Goal: Task Accomplishment & Management: Use online tool/utility

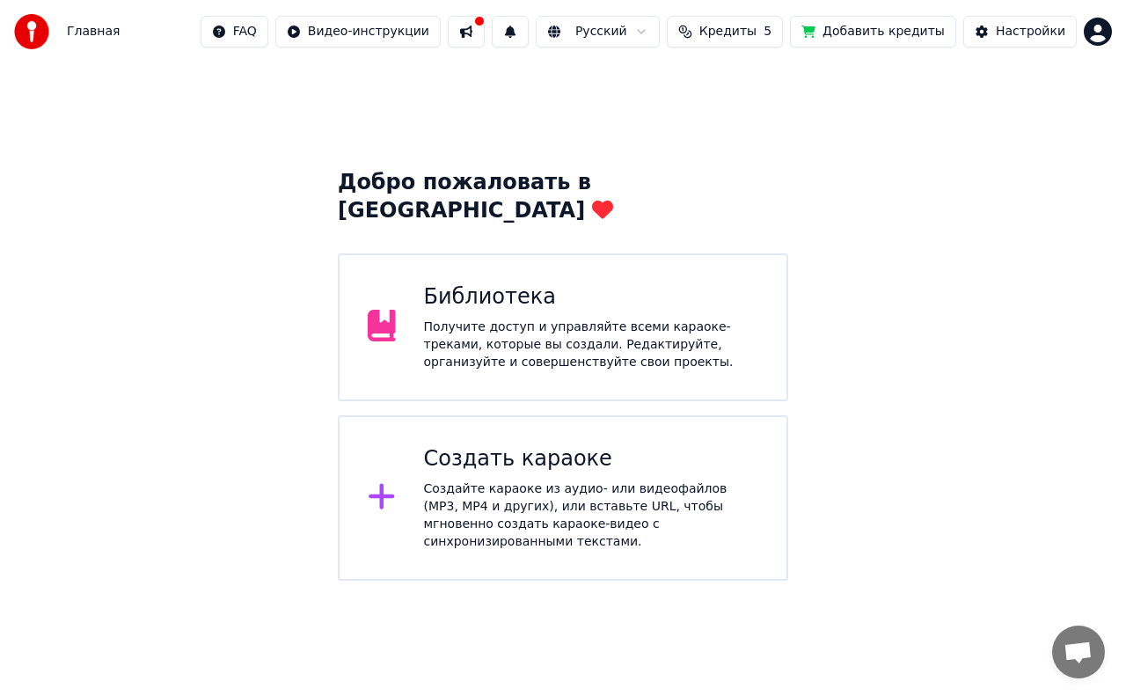
click at [705, 319] on div "Получите доступ и управляйте всеми караоке-треками, которые вы создали. Редакти…" at bounding box center [591, 345] width 335 height 53
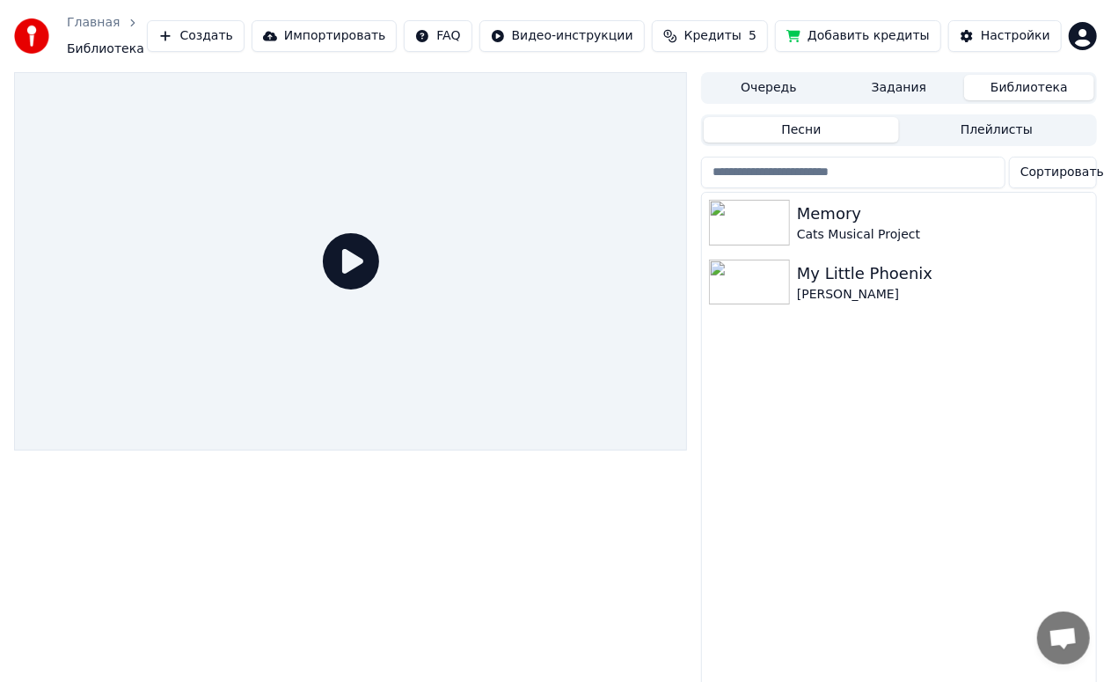
click at [244, 37] on button "Создать" at bounding box center [195, 36] width 97 height 32
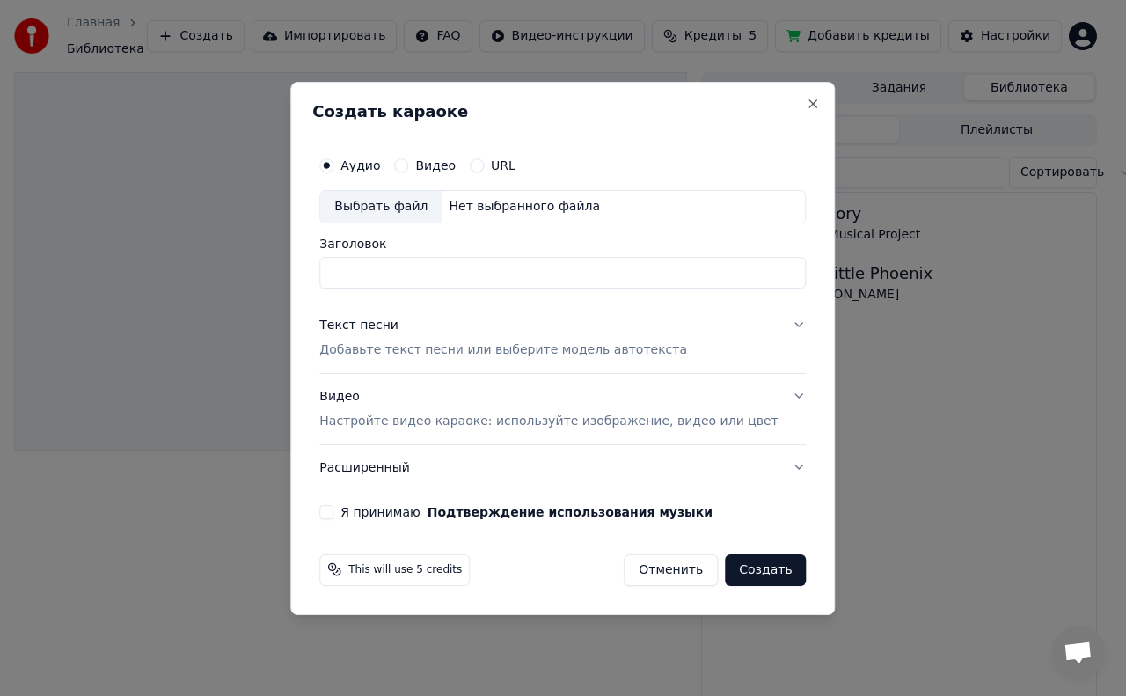
click at [380, 168] on label "Аудио" at bounding box center [361, 165] width 40 height 12
click at [334, 168] on button "Аудио" at bounding box center [326, 165] width 14 height 14
click at [495, 275] on input "Заголовок" at bounding box center [562, 273] width 487 height 32
click at [415, 212] on div "Выбрать файл" at bounding box center [380, 207] width 121 height 32
type input "**********"
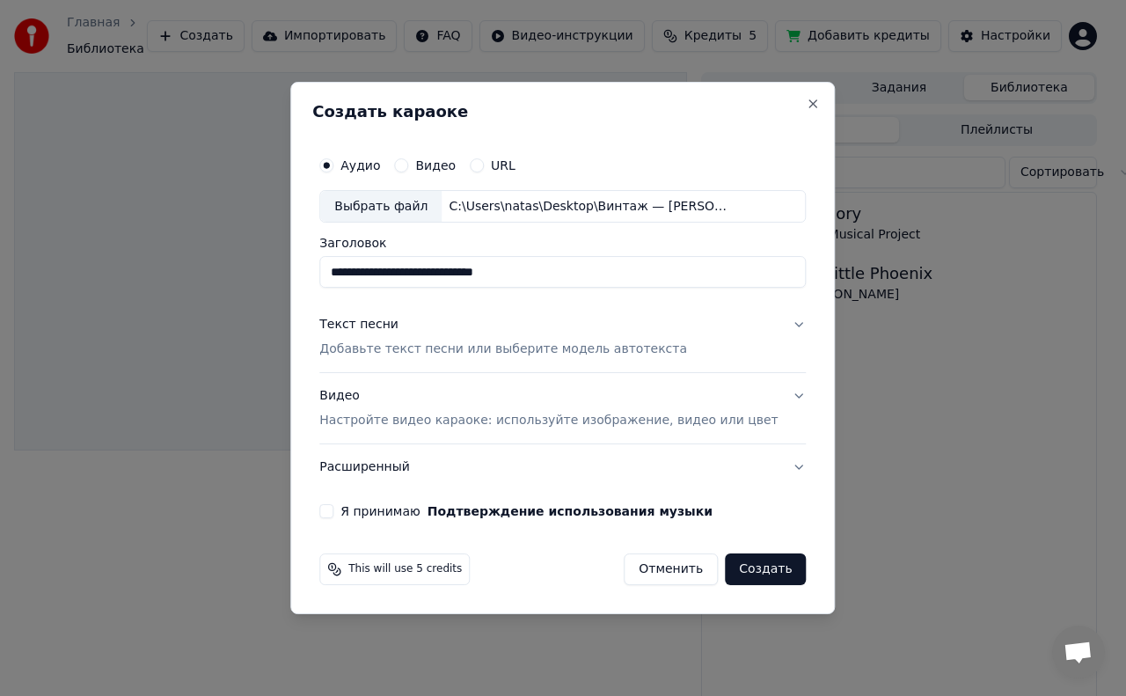
click at [456, 167] on label "Видео" at bounding box center [435, 165] width 40 height 12
click at [408, 167] on button "Видео" at bounding box center [401, 165] width 14 height 14
click at [380, 165] on label "Аудио" at bounding box center [361, 165] width 40 height 12
click at [334, 165] on button "Аудио" at bounding box center [326, 165] width 14 height 14
click at [750, 572] on button "Создать" at bounding box center [765, 570] width 81 height 32
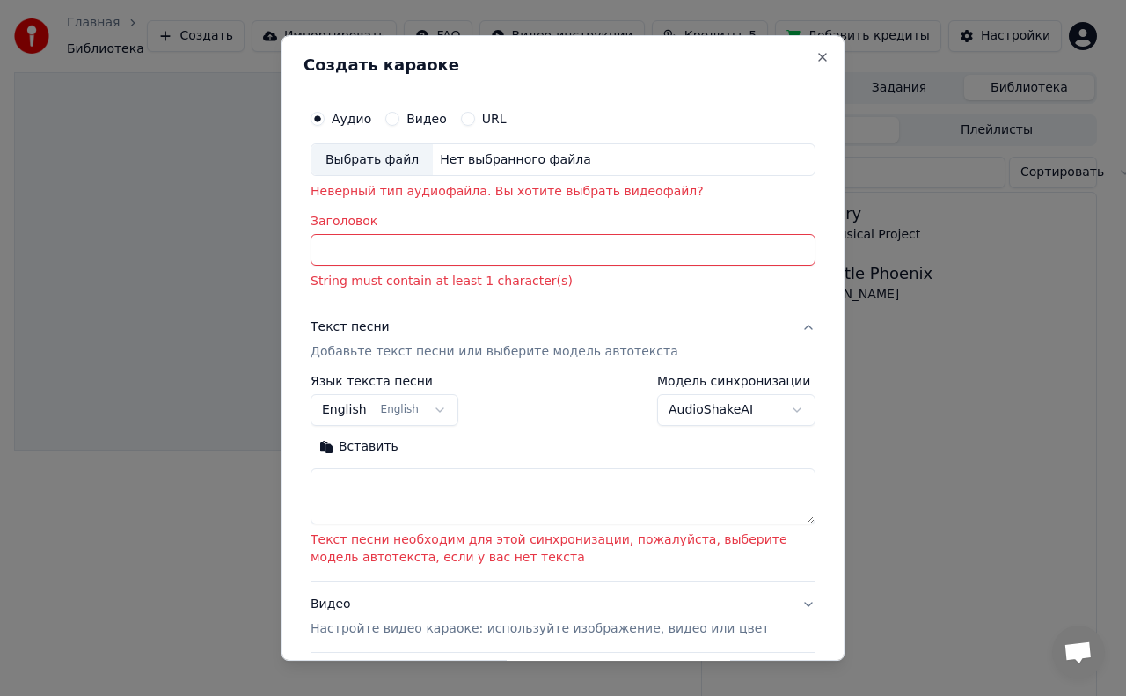
click at [421, 253] on input "Заголовок" at bounding box center [563, 251] width 505 height 32
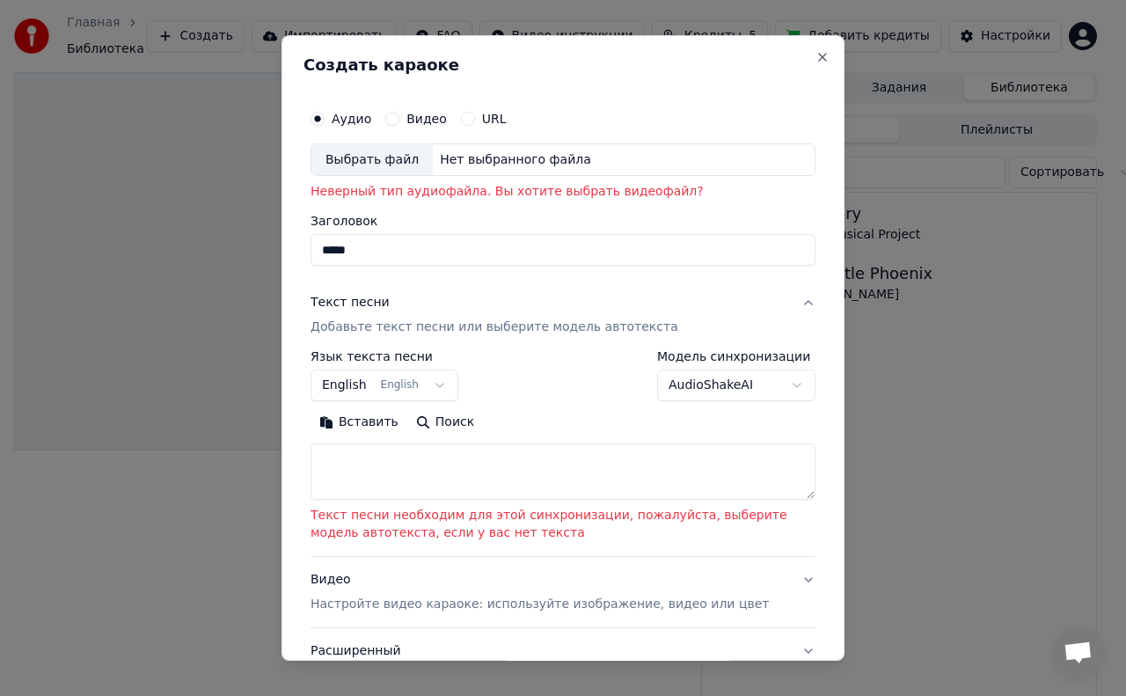
click at [336, 245] on input "*****" at bounding box center [563, 251] width 505 height 32
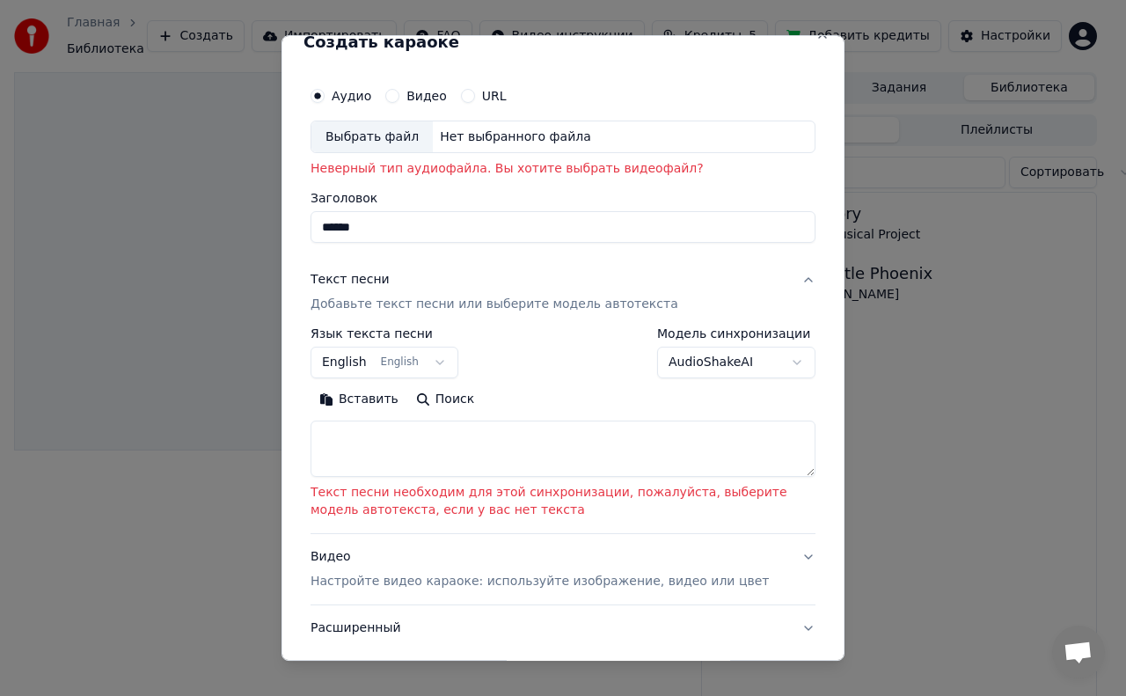
scroll to position [25, 0]
type input "******"
click at [437, 370] on button "English English" at bounding box center [385, 361] width 148 height 32
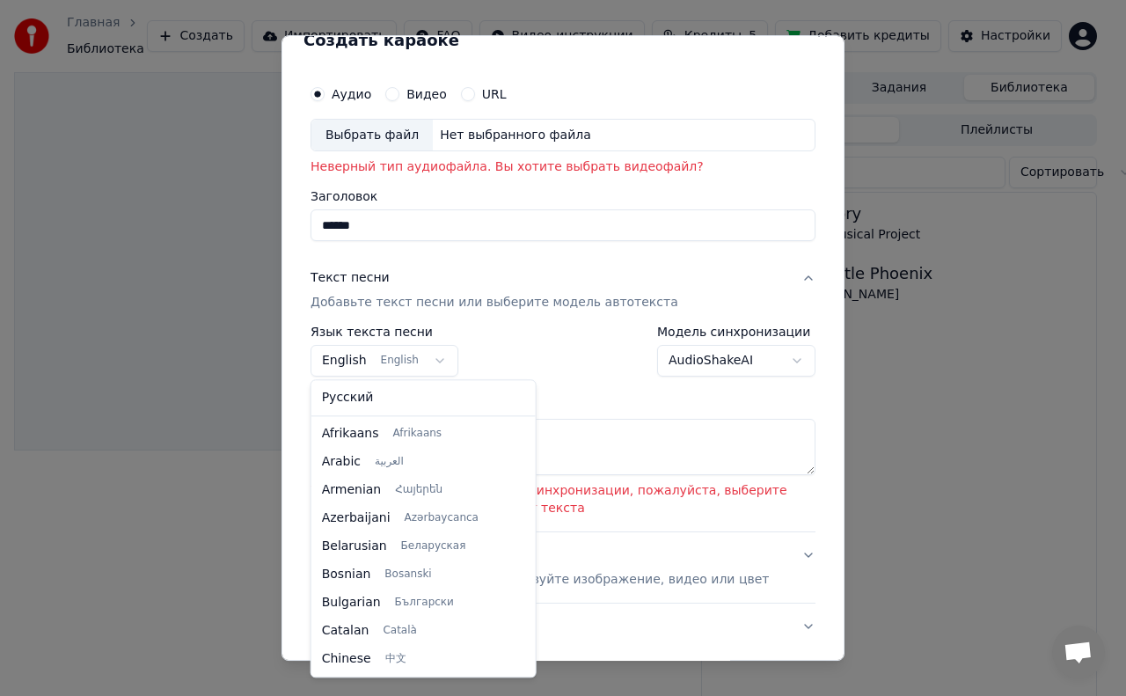
scroll to position [141, 0]
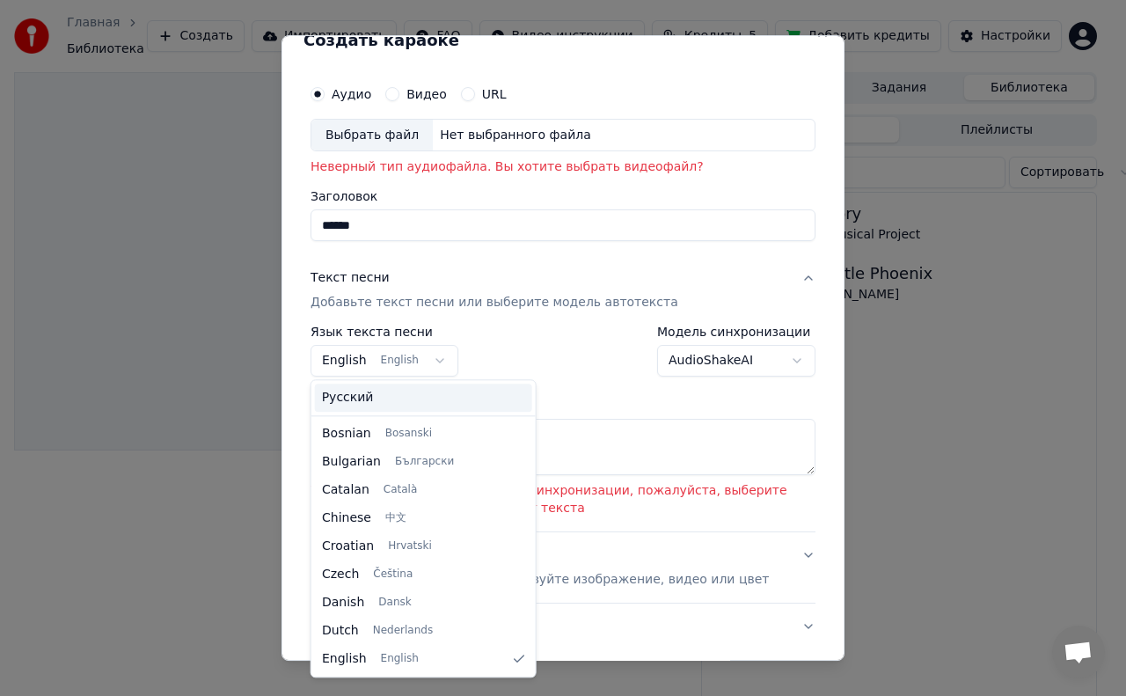
click at [354, 406] on span "Русский" at bounding box center [348, 398] width 52 height 18
select select "**"
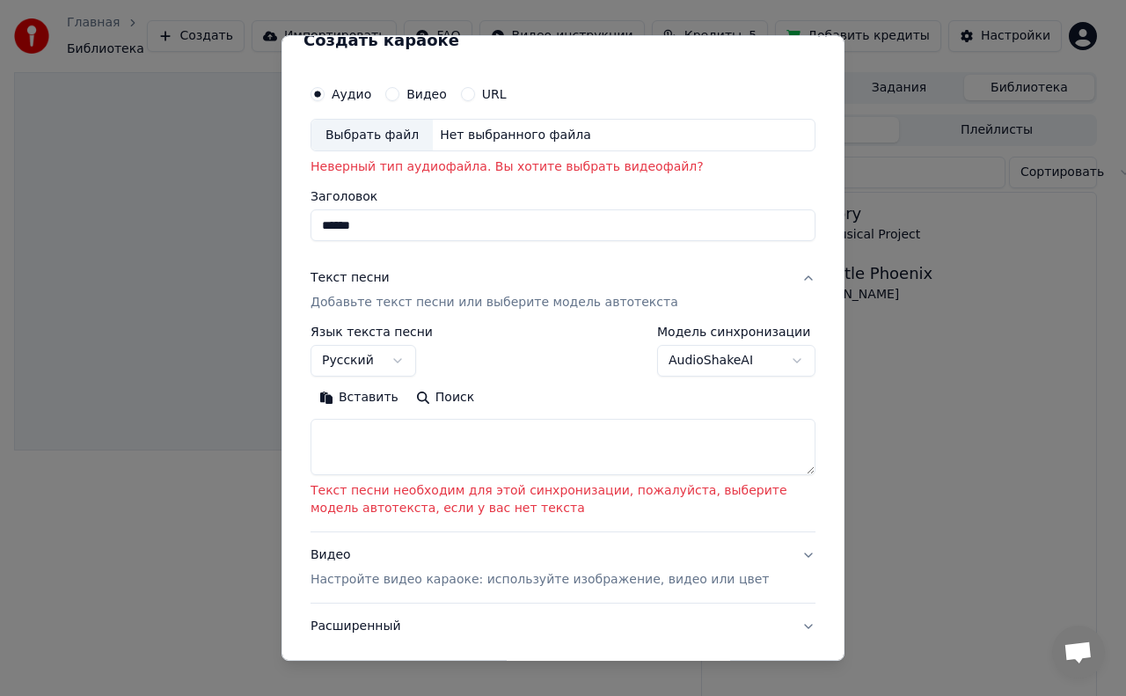
click at [409, 439] on textarea at bounding box center [563, 447] width 505 height 56
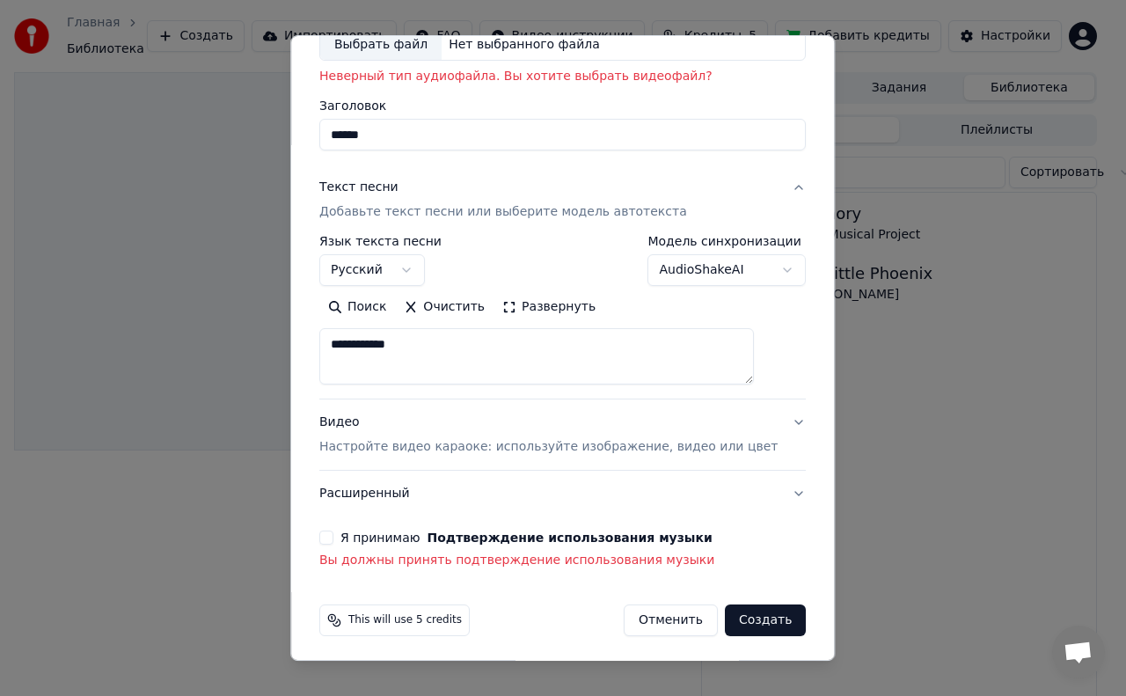
scroll to position [117, 0]
type textarea "**********"
click at [334, 535] on button "Я принимаю Подтверждение использования музыки" at bounding box center [326, 536] width 14 height 14
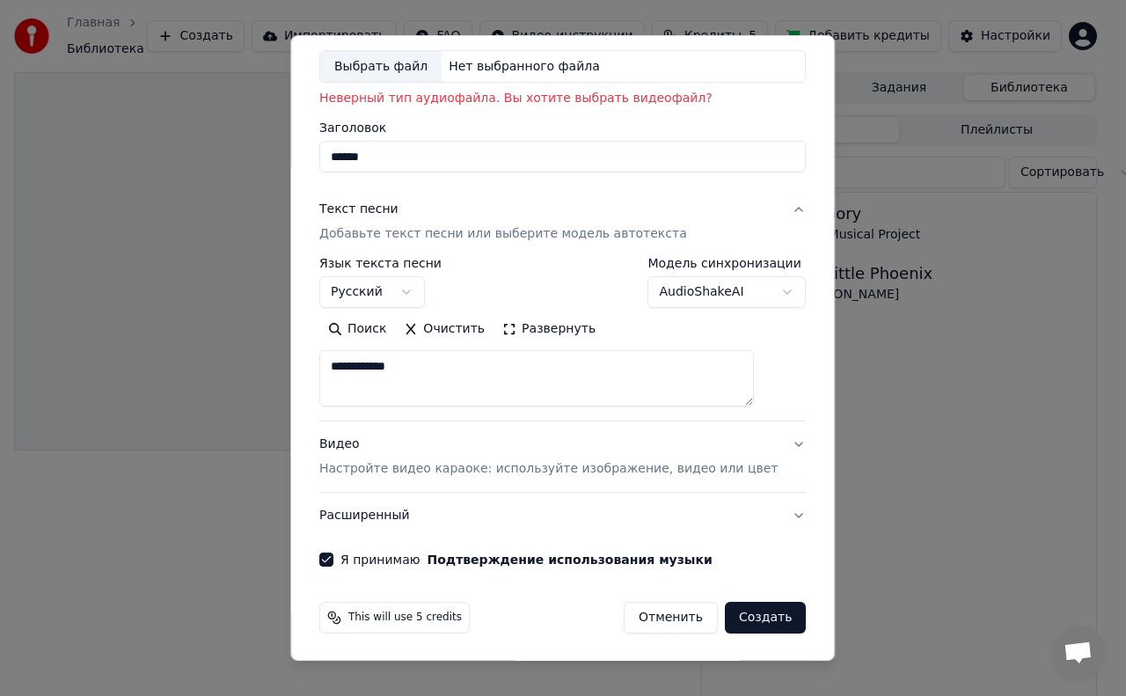
click at [475, 370] on textarea "**********" at bounding box center [536, 378] width 435 height 56
click at [741, 615] on button "Создать" at bounding box center [765, 618] width 81 height 32
click at [739, 612] on button "Создать" at bounding box center [765, 618] width 81 height 32
select select
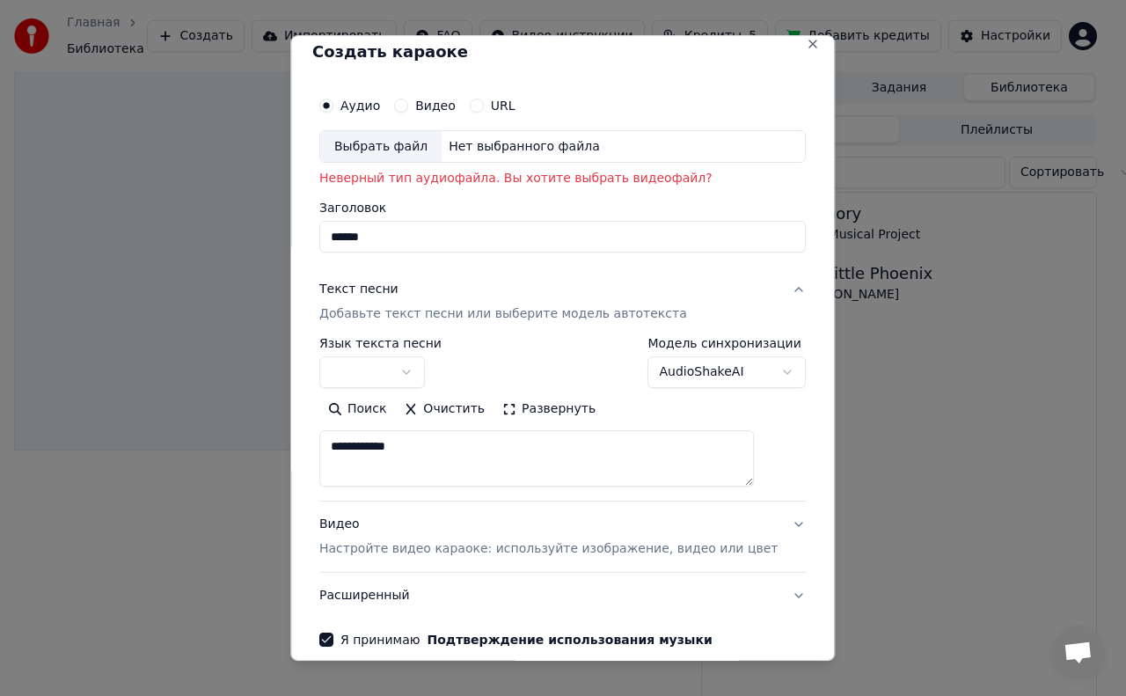
scroll to position [0, 0]
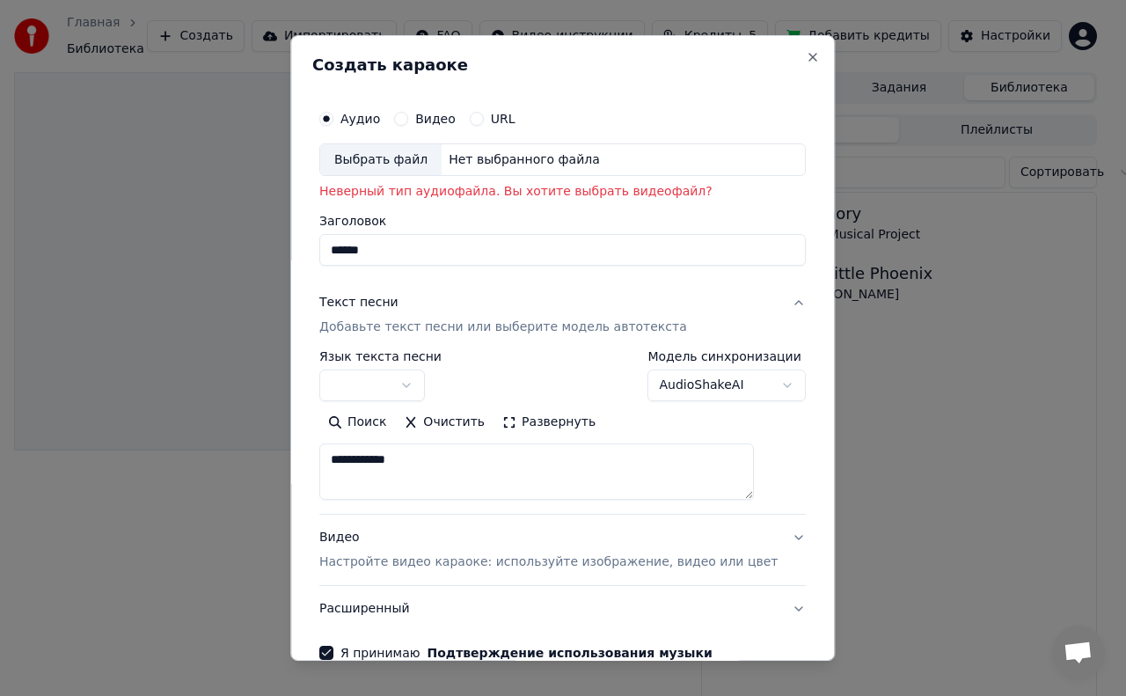
click at [402, 153] on div "Выбрать файл" at bounding box center [380, 160] width 121 height 32
type input "***"
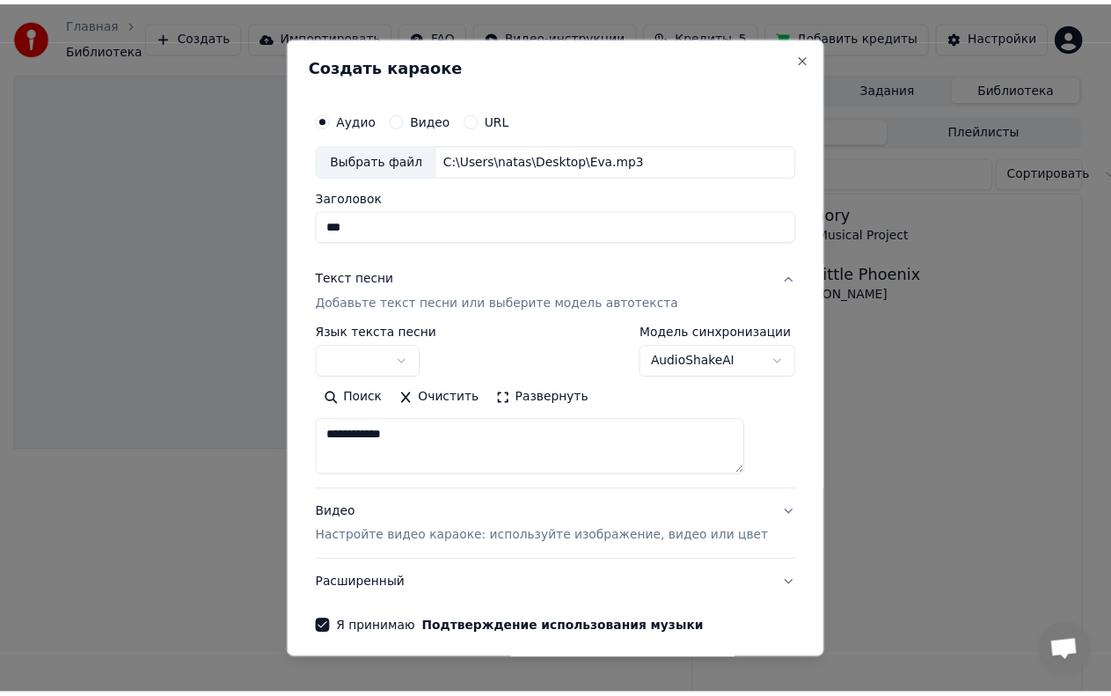
scroll to position [68, 0]
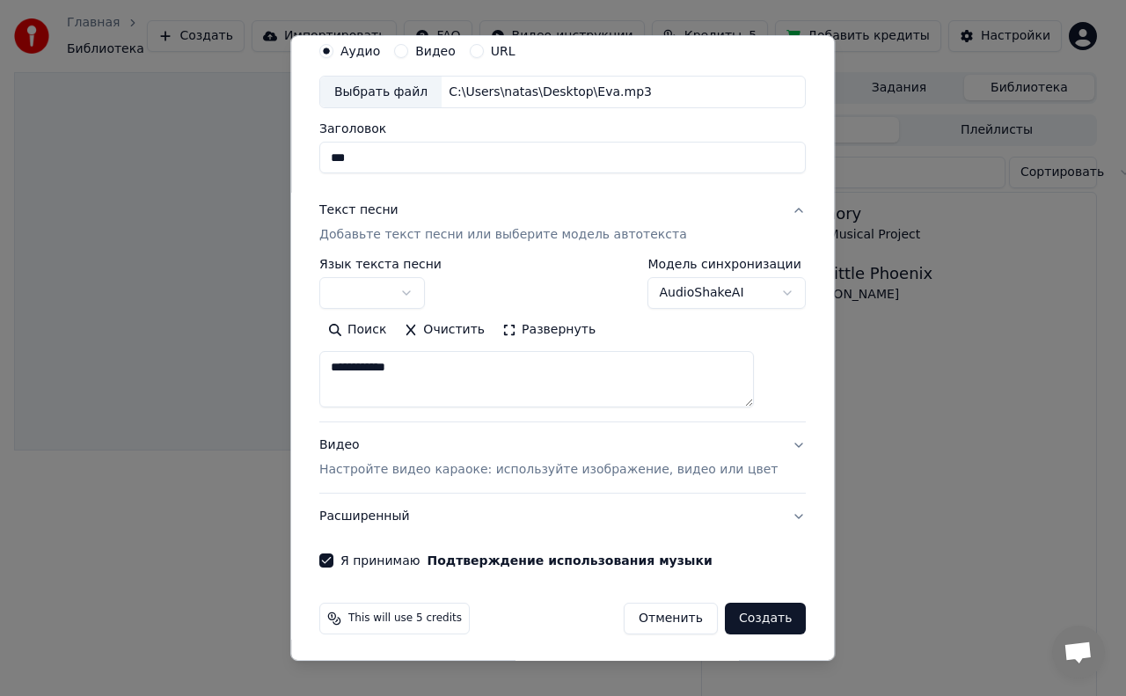
click at [745, 622] on button "Создать" at bounding box center [765, 619] width 81 height 32
select select
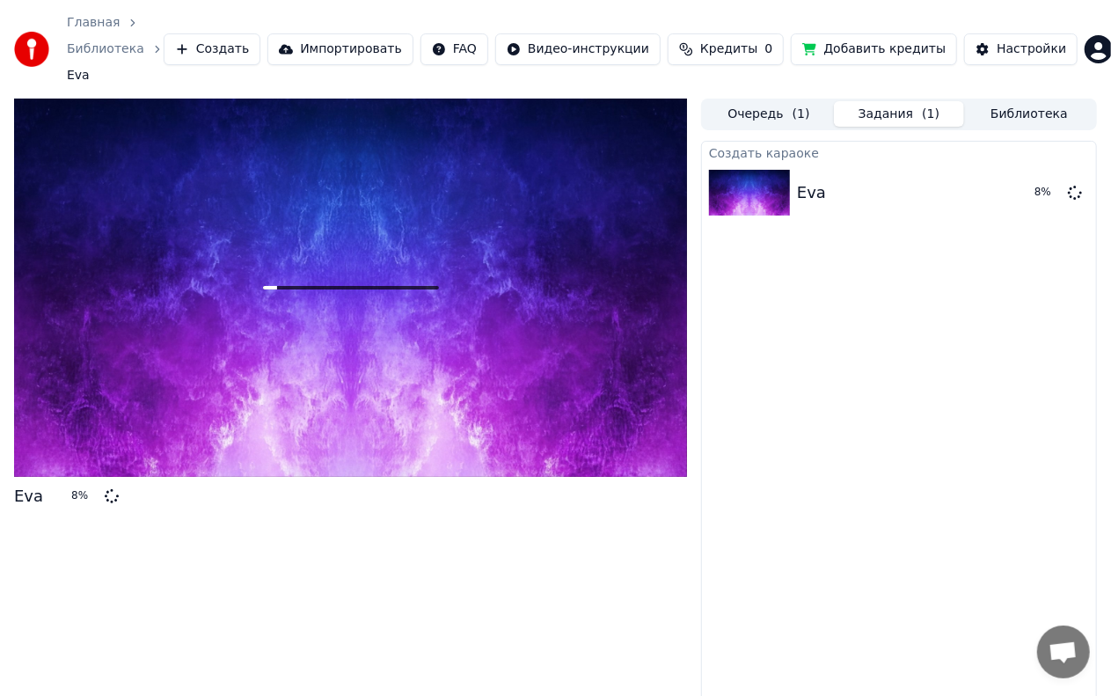
click at [758, 40] on span "Кредиты" at bounding box center [728, 49] width 57 height 18
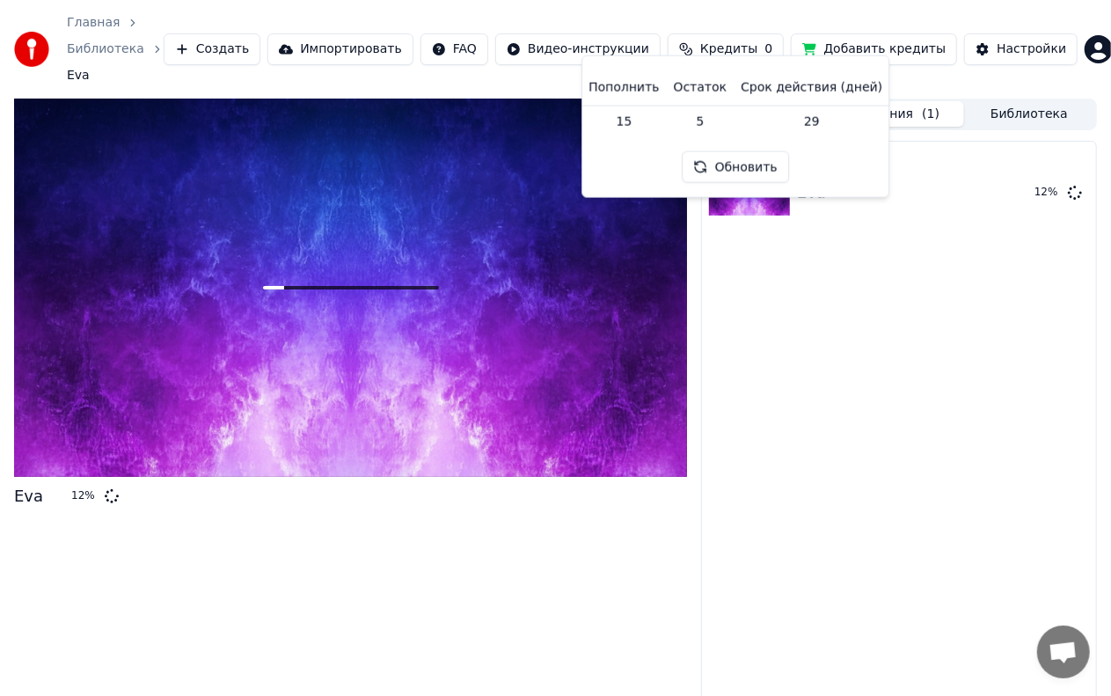
click at [500, 36] on html "Главная Библиотека Eva Создать Импортировать FAQ Видео-инструкции Кредиты 0 Доб…" at bounding box center [555, 348] width 1111 height 696
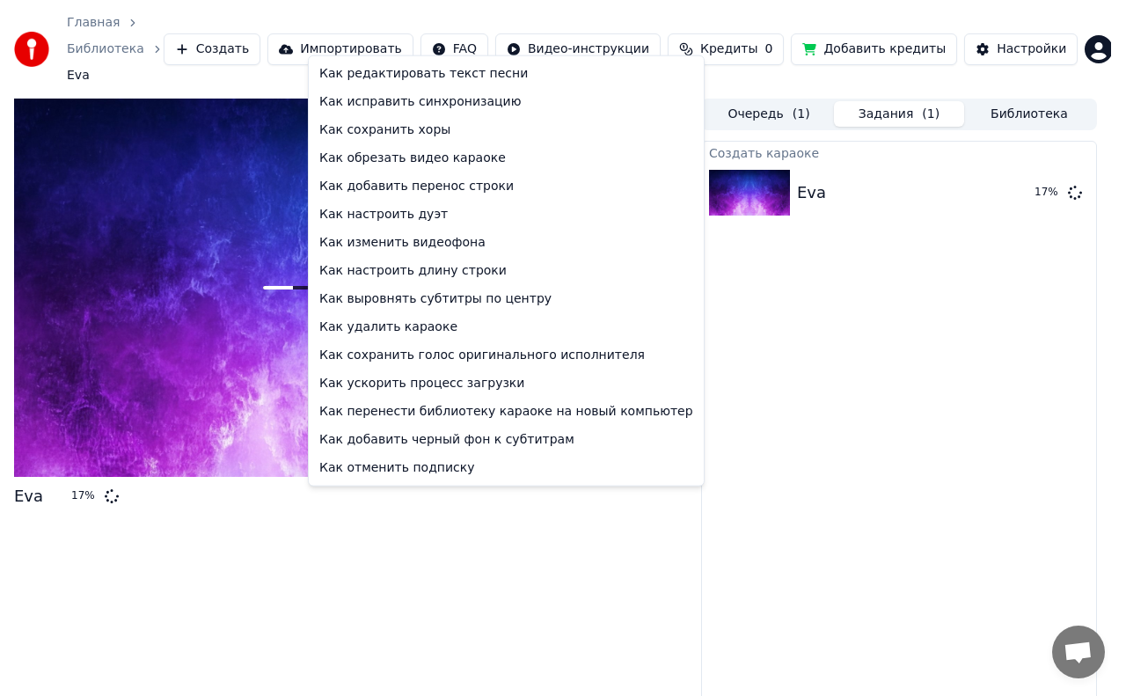
click at [848, 382] on html "Главная Библиотека Eva Создать Импортировать FAQ Видео-инструкции Кредиты 0 Доб…" at bounding box center [563, 348] width 1126 height 696
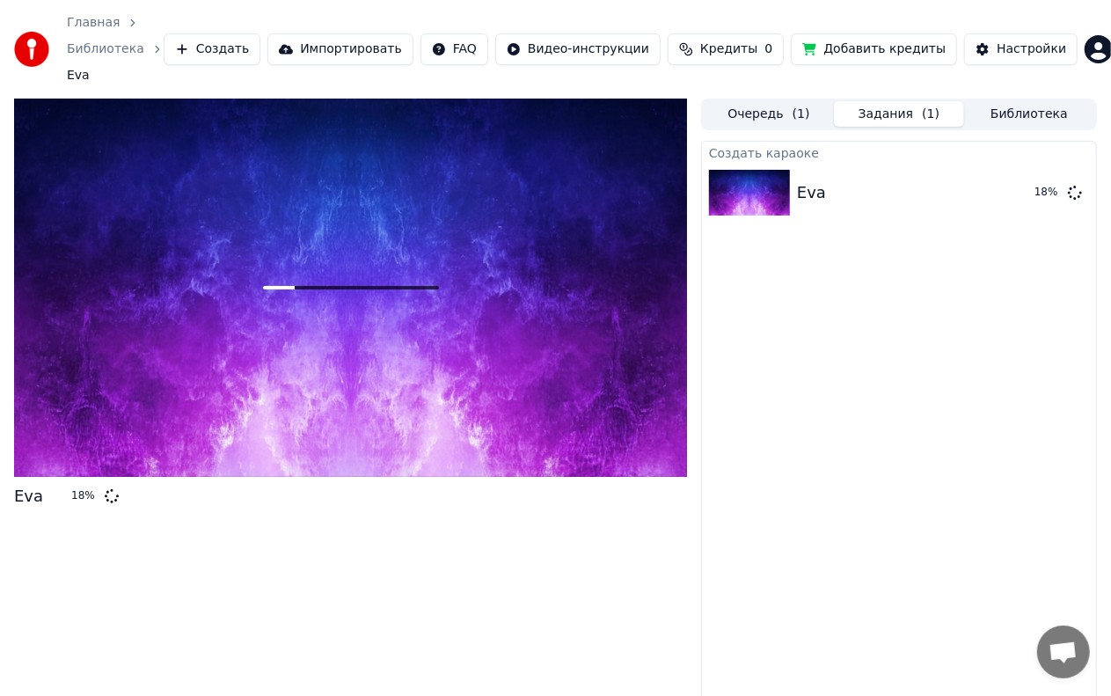
click at [102, 23] on link "Главная" at bounding box center [93, 23] width 53 height 18
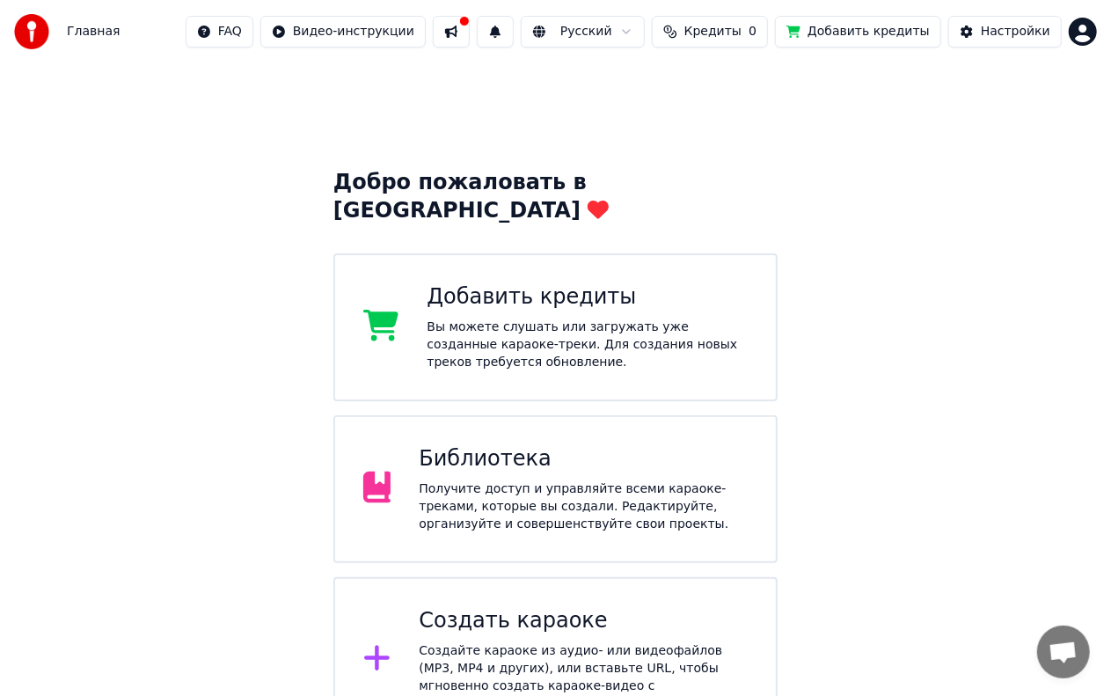
click at [1095, 37] on html "Главная FAQ Видео-инструкции Русский Кредиты 0 Добавить кредиты Настройки Добро…" at bounding box center [555, 371] width 1111 height 743
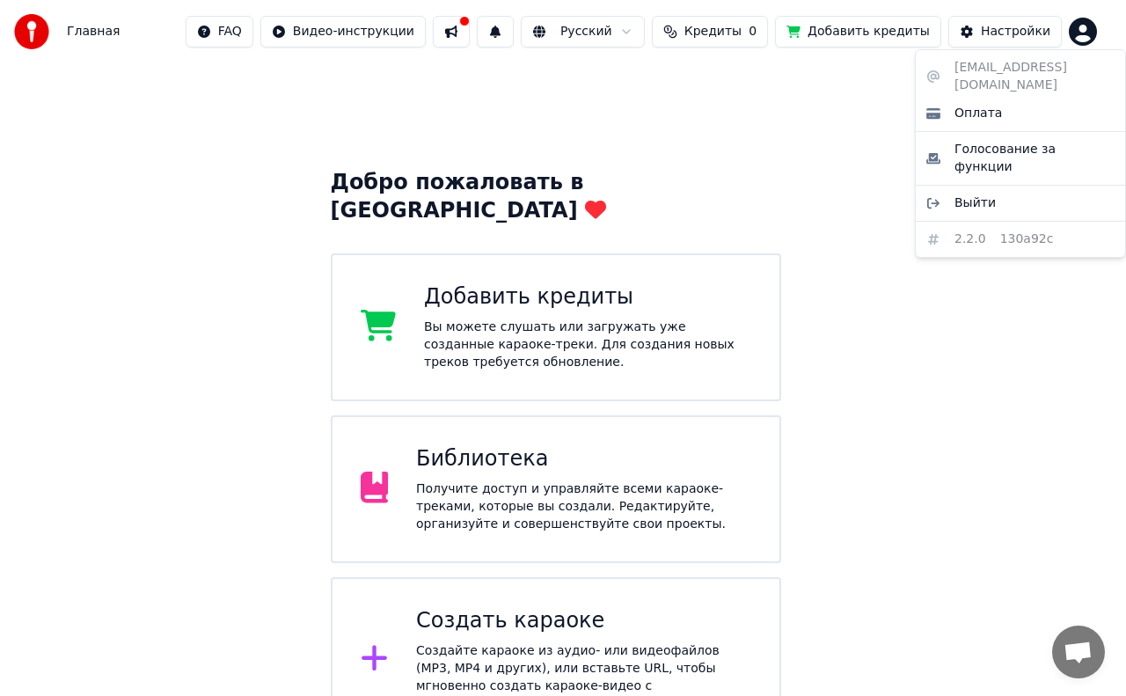
click at [873, 237] on html "Главная FAQ Видео-инструкции Русский Кредиты 0 Добавить кредиты Настройки Добро…" at bounding box center [563, 371] width 1126 height 743
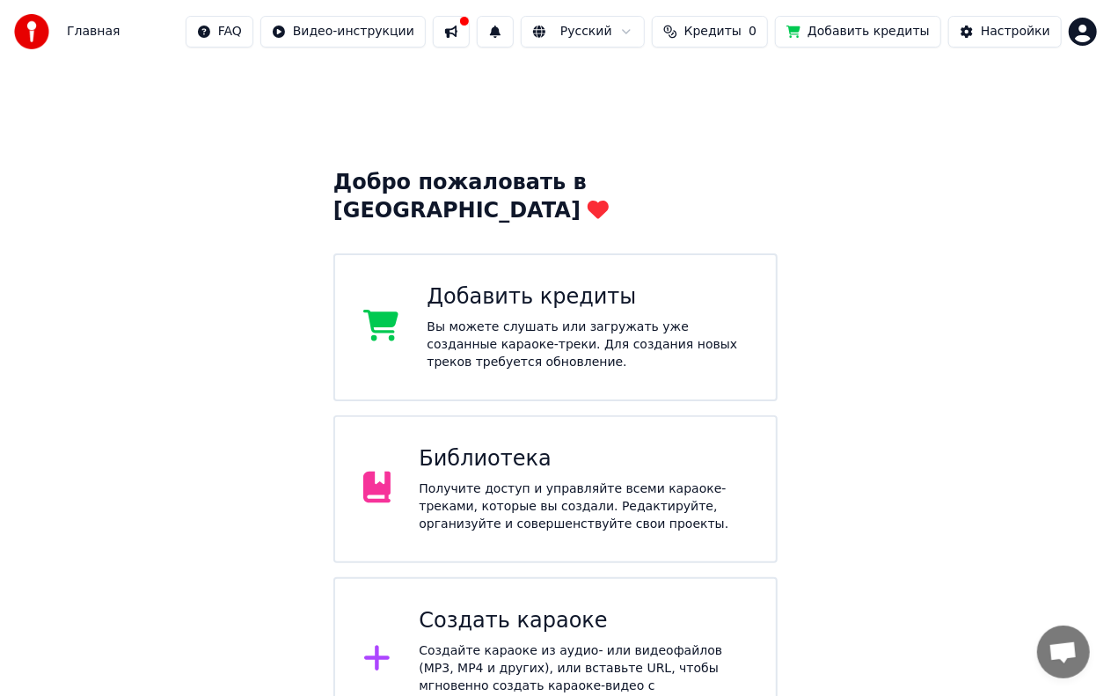
click at [649, 319] on div "Вы можете слушать или загружать уже созданные караоке-треки. Для создания новых…" at bounding box center [587, 345] width 321 height 53
click at [588, 283] on div "Добавить кредиты" at bounding box center [587, 297] width 321 height 28
click at [616, 319] on div "Вы можете слушать или загружать уже созданные караоке-треки. Для создания новых…" at bounding box center [587, 345] width 321 height 53
click at [553, 287] on div "Добавить кредиты Вы можете слушать или загружать уже созданные караоке-треки. Д…" at bounding box center [587, 327] width 321 height 88
click at [394, 313] on icon at bounding box center [381, 326] width 36 height 32
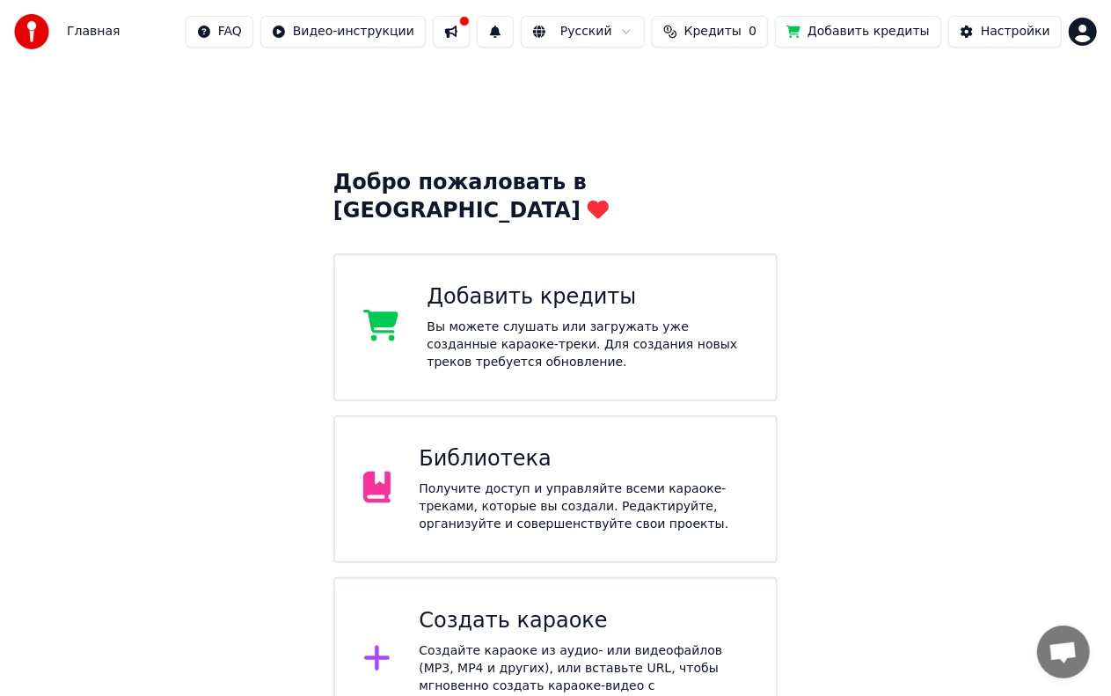
click at [891, 25] on button "Добавить кредиты" at bounding box center [858, 32] width 166 height 32
click at [875, 34] on button "Добавить кредиты" at bounding box center [858, 32] width 166 height 32
click at [111, 26] on span "Главная" at bounding box center [93, 32] width 53 height 18
click at [95, 42] on div "Главная" at bounding box center [67, 31] width 106 height 35
click at [742, 40] on span "Кредиты" at bounding box center [713, 32] width 57 height 18
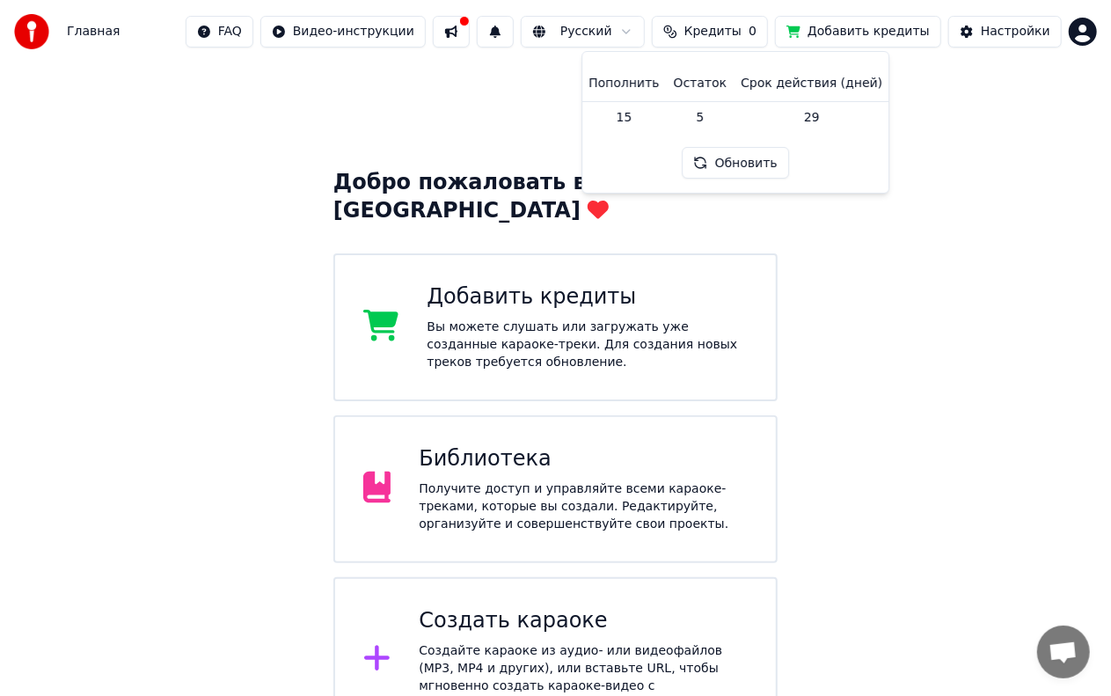
click at [1023, 163] on div "Добро пожаловать в Youka Добавить кредиты Вы можете слушать или загружать уже с…" at bounding box center [555, 402] width 1111 height 679
click at [1081, 40] on html "Главная FAQ Видео-инструкции Русский Кредиты 0 Добавить кредиты Настройки Добро…" at bounding box center [555, 371] width 1111 height 743
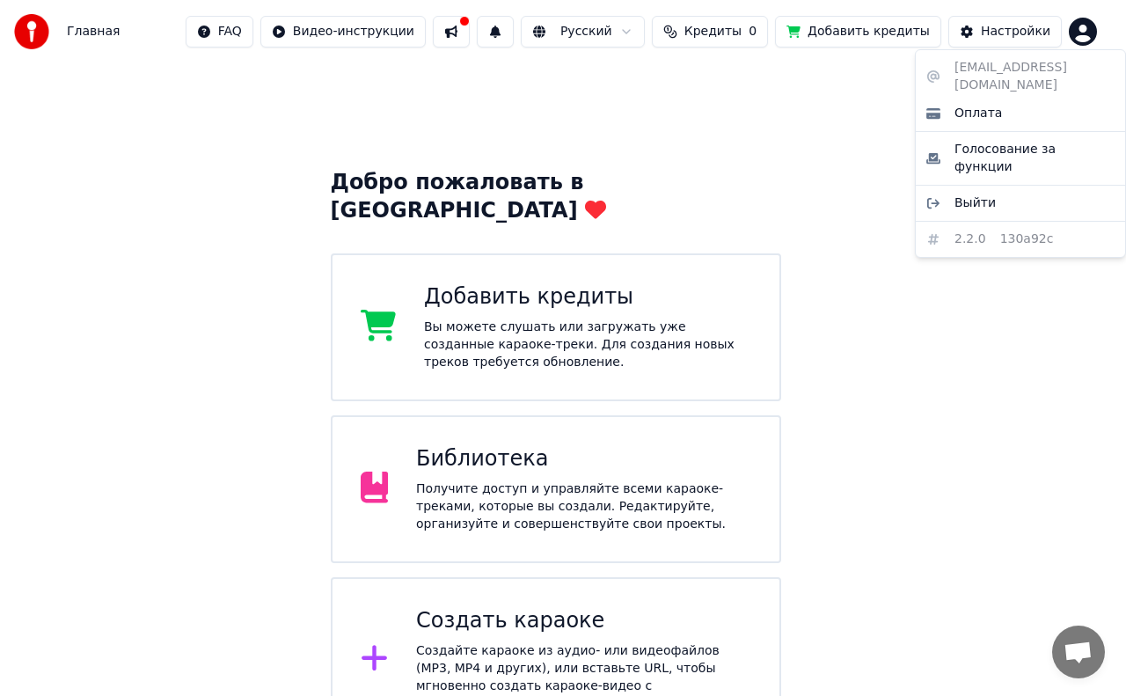
click at [505, 46] on html "Главная FAQ Видео-инструкции Русский Кредиты 0 Добавить кредиты Настройки Добро…" at bounding box center [563, 371] width 1126 height 743
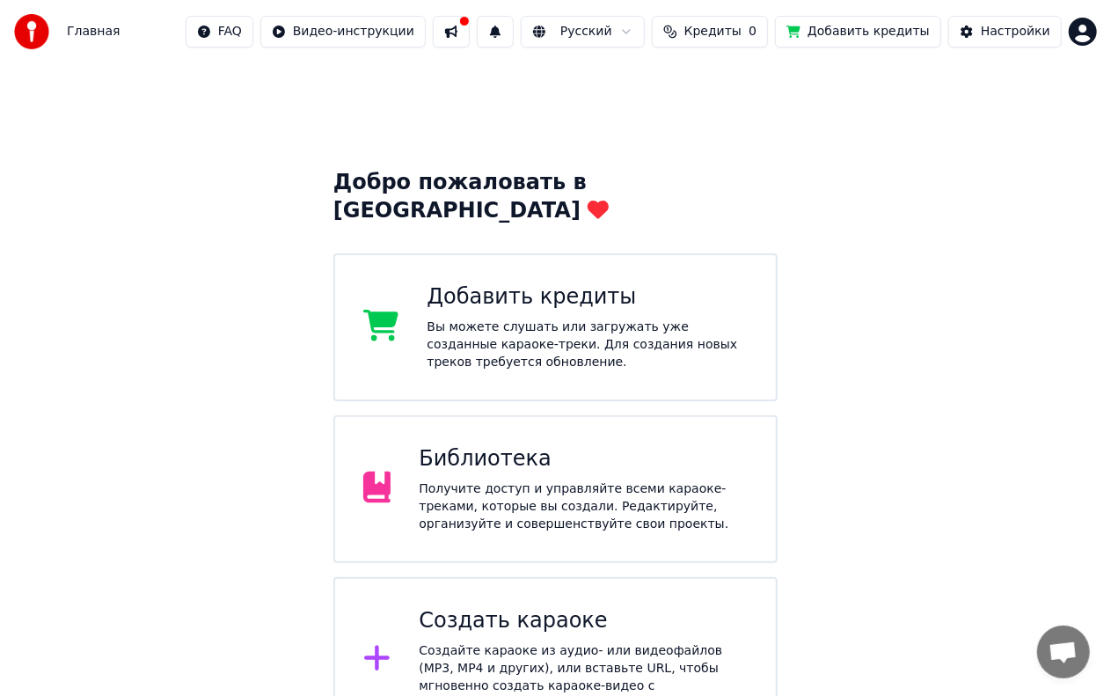
click at [470, 38] on button at bounding box center [451, 32] width 37 height 32
click at [102, 30] on span "Главная" at bounding box center [93, 32] width 53 height 18
click at [44, 39] on img at bounding box center [31, 31] width 35 height 35
click at [37, 25] on img at bounding box center [31, 31] width 35 height 35
click at [1061, 653] on span "Открытый чат" at bounding box center [1063, 654] width 29 height 25
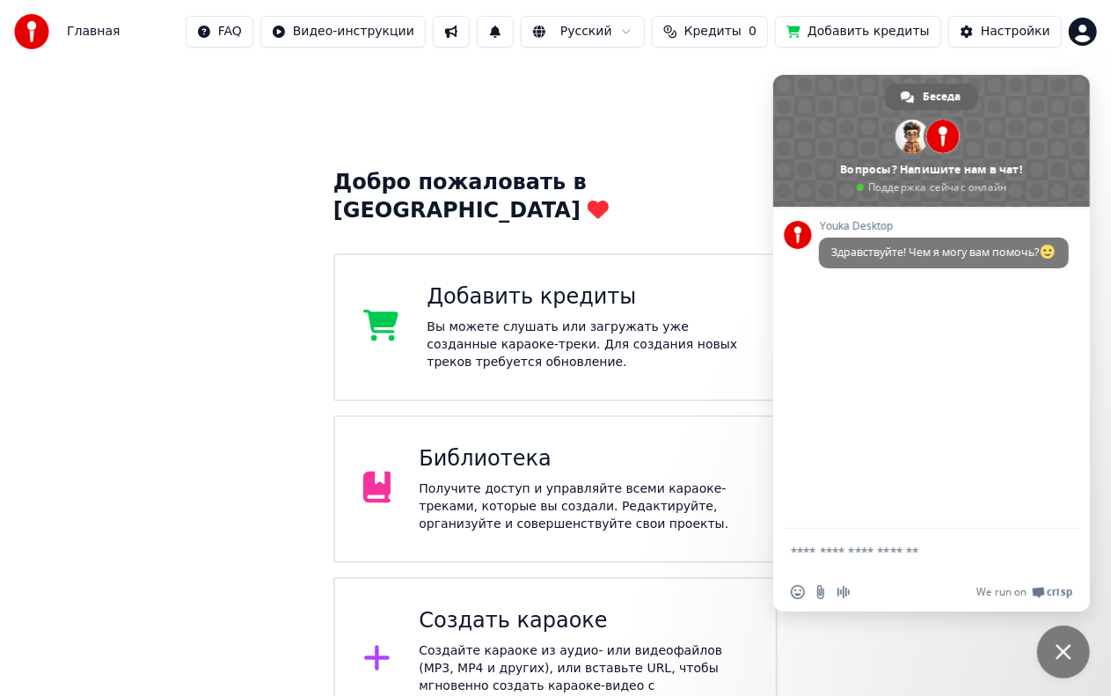
click at [1070, 648] on span "Закрыть чат" at bounding box center [1064, 652] width 16 height 16
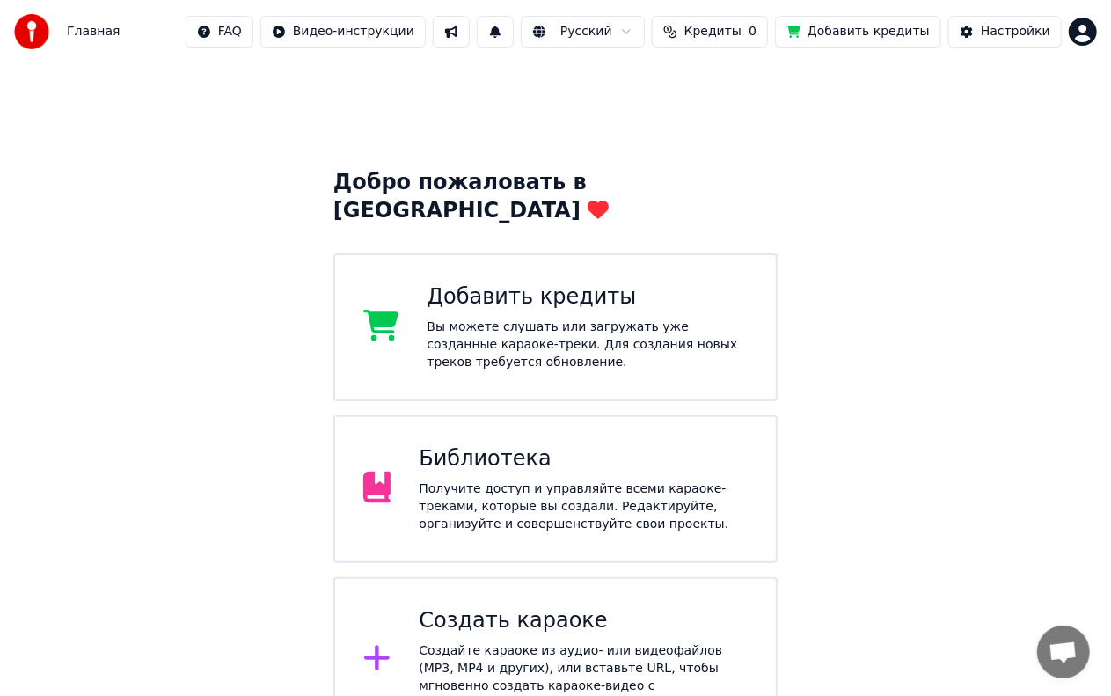
click at [1079, 646] on span "Открытый чат" at bounding box center [1064, 652] width 53 height 53
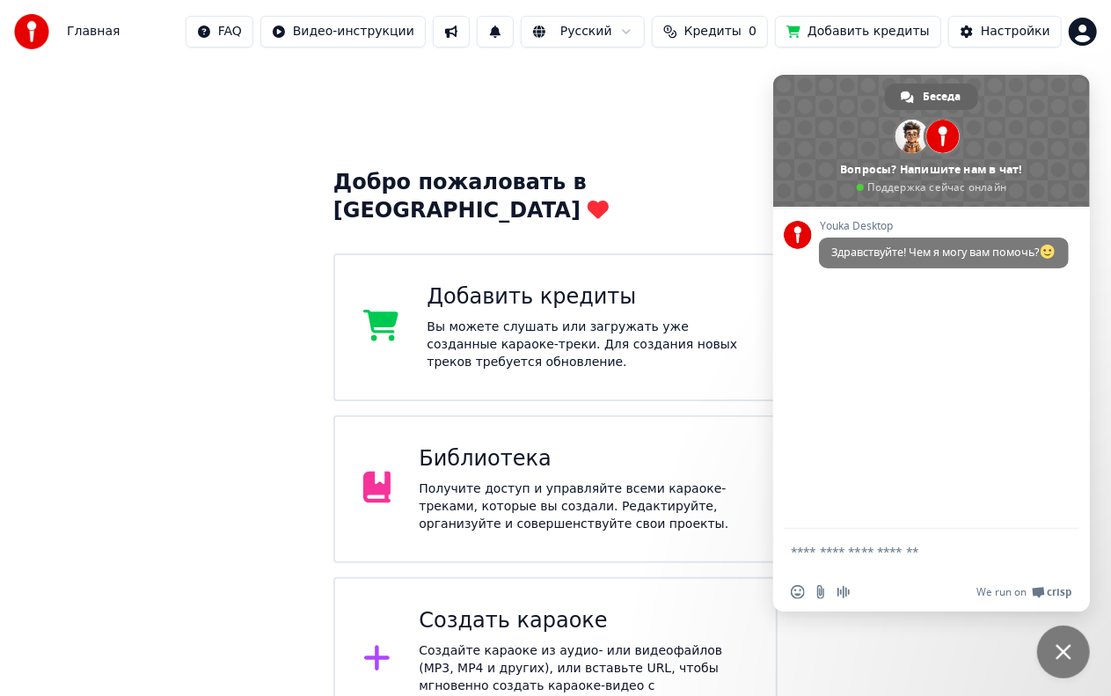
click at [302, 503] on div "Добро пожаловать в Youka Добавить кредиты Вы можете слушать или загружать уже с…" at bounding box center [555, 402] width 1111 height 679
click at [893, 659] on div "Добро пожаловать в Youka Добавить кредиты Вы можете слушать или загружать уже с…" at bounding box center [555, 402] width 1111 height 679
click at [1069, 653] on span "Закрыть чат" at bounding box center [1064, 652] width 16 height 16
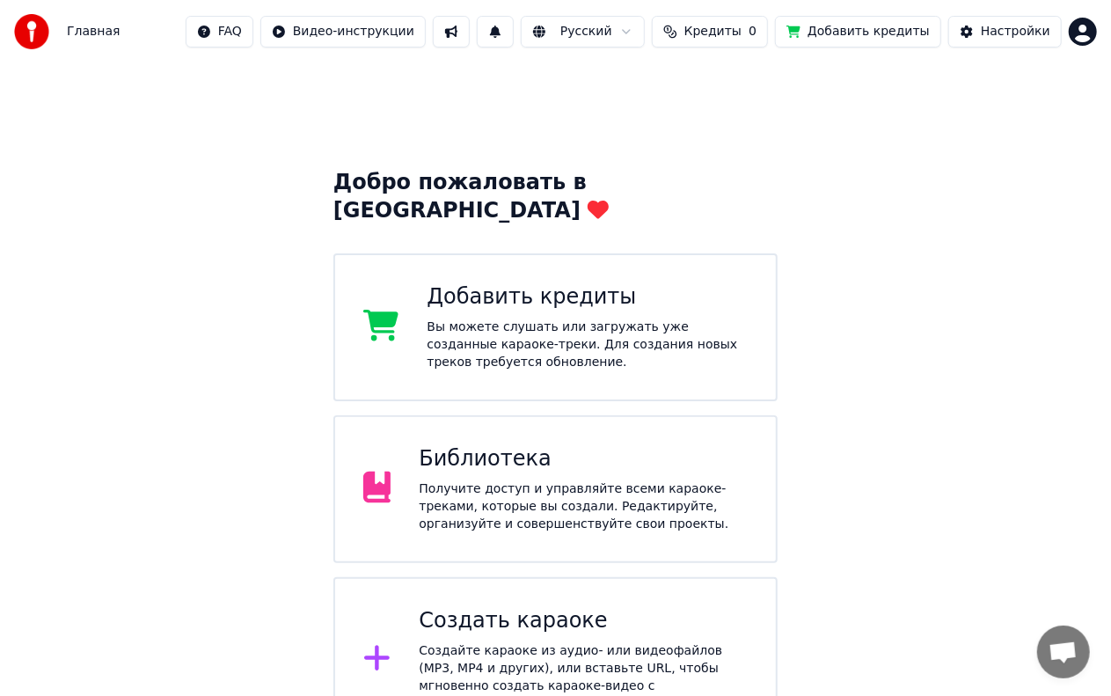
click at [553, 642] on div "Создайте караоке из аудио- или видеофайлов (MP3, MP4 и других), или вставьте UR…" at bounding box center [583, 677] width 329 height 70
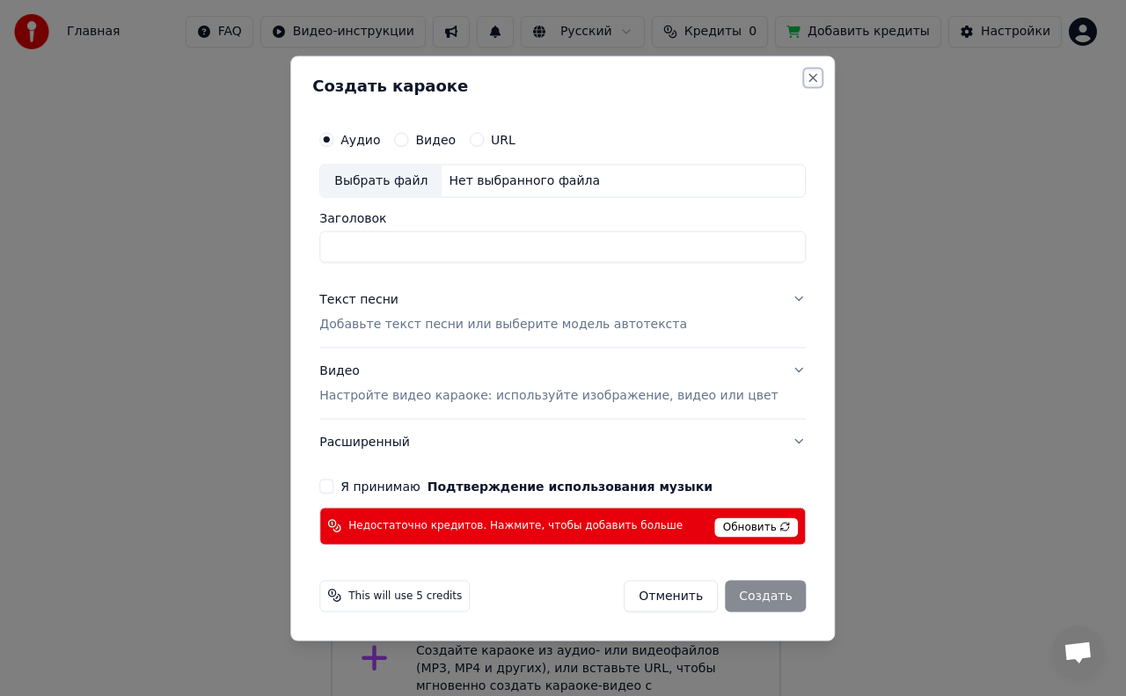
click at [807, 78] on button "Close" at bounding box center [814, 77] width 14 height 14
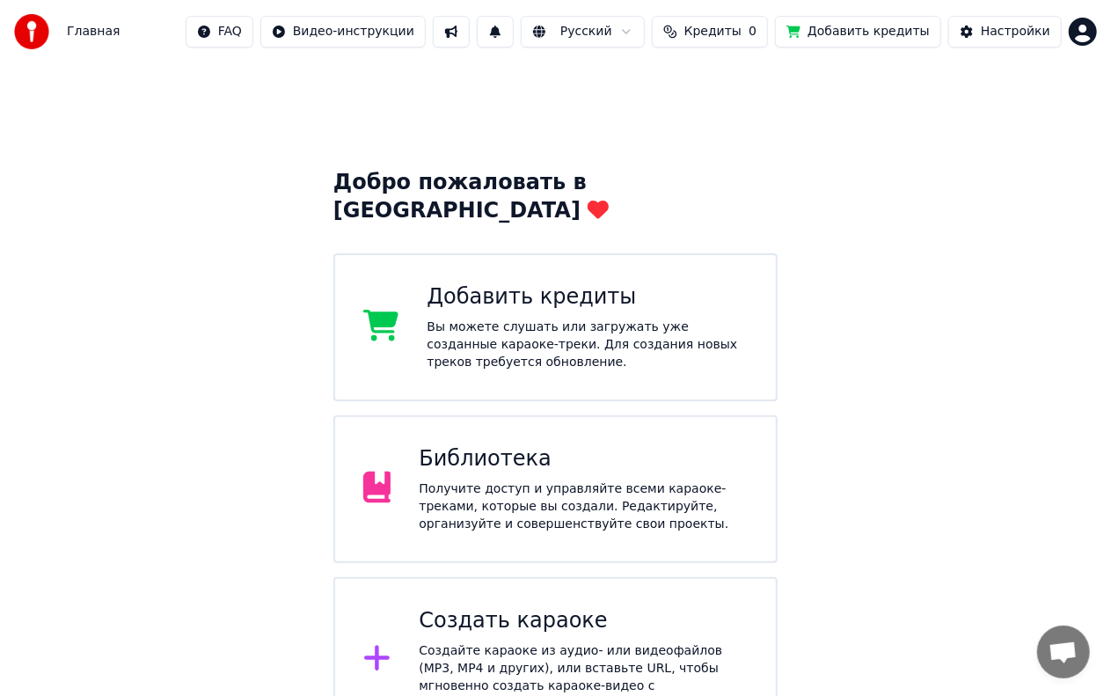
click at [92, 28] on span "Главная" at bounding box center [93, 32] width 53 height 18
click at [102, 37] on span "Главная" at bounding box center [93, 32] width 53 height 18
click at [1061, 655] on span "Открытый чат" at bounding box center [1063, 654] width 29 height 25
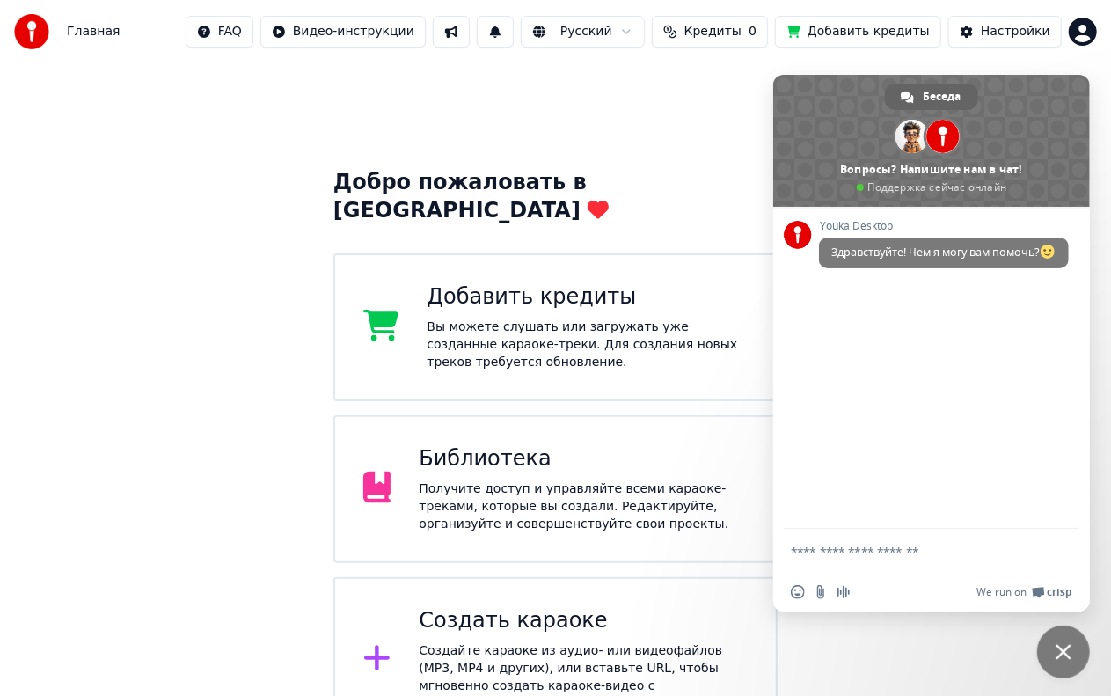
click at [1060, 642] on span "Закрыть чат" at bounding box center [1064, 652] width 53 height 53
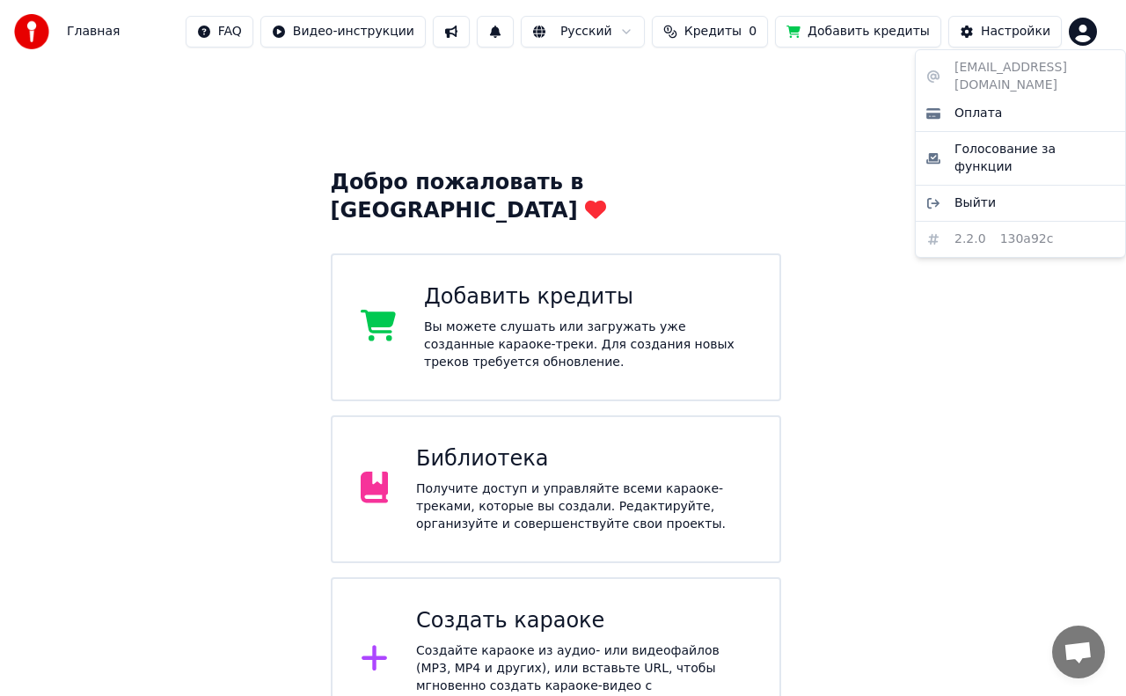
click at [539, 35] on html "Главная FAQ Видео-инструкции Русский Кредиты 0 Добавить кредиты Настройки Добро…" at bounding box center [563, 371] width 1126 height 743
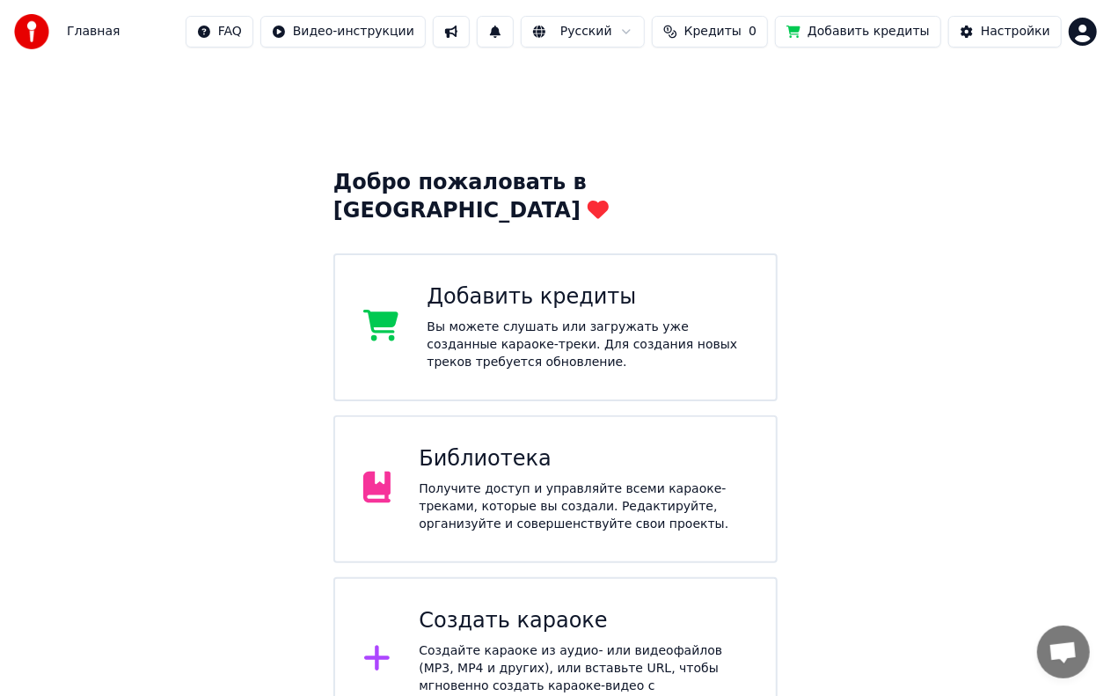
click at [470, 34] on button at bounding box center [451, 32] width 37 height 32
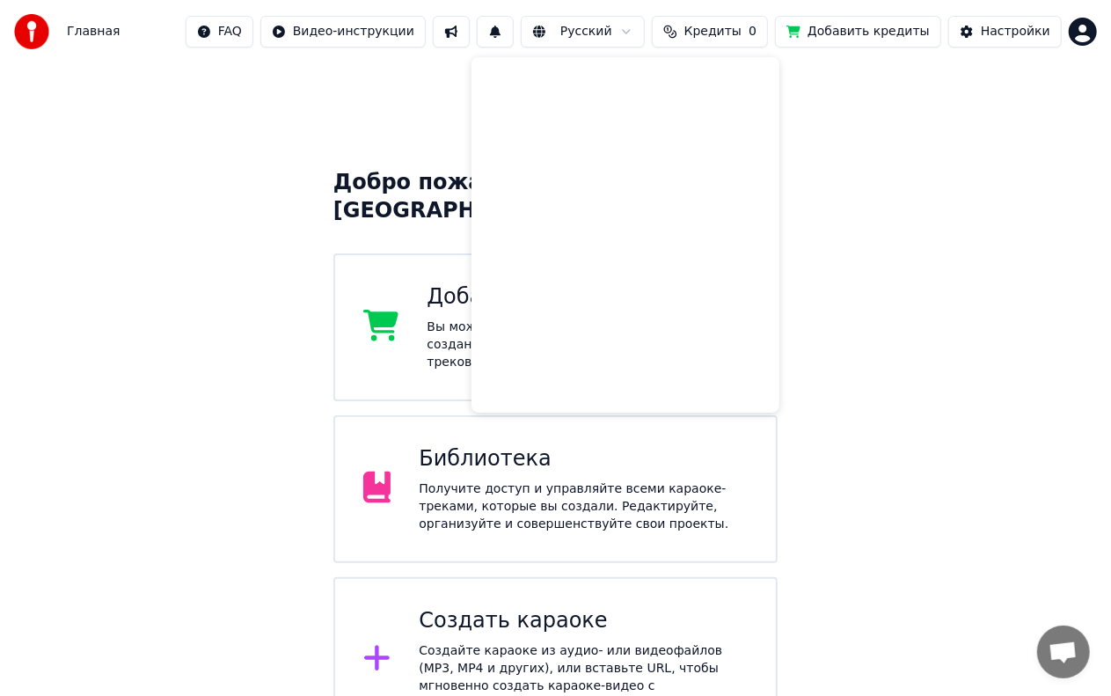
click at [429, 28] on html "Главная FAQ Видео-инструкции Русский Кредиты 0 Добавить кредиты Настройки Добро…" at bounding box center [555, 371] width 1111 height 743
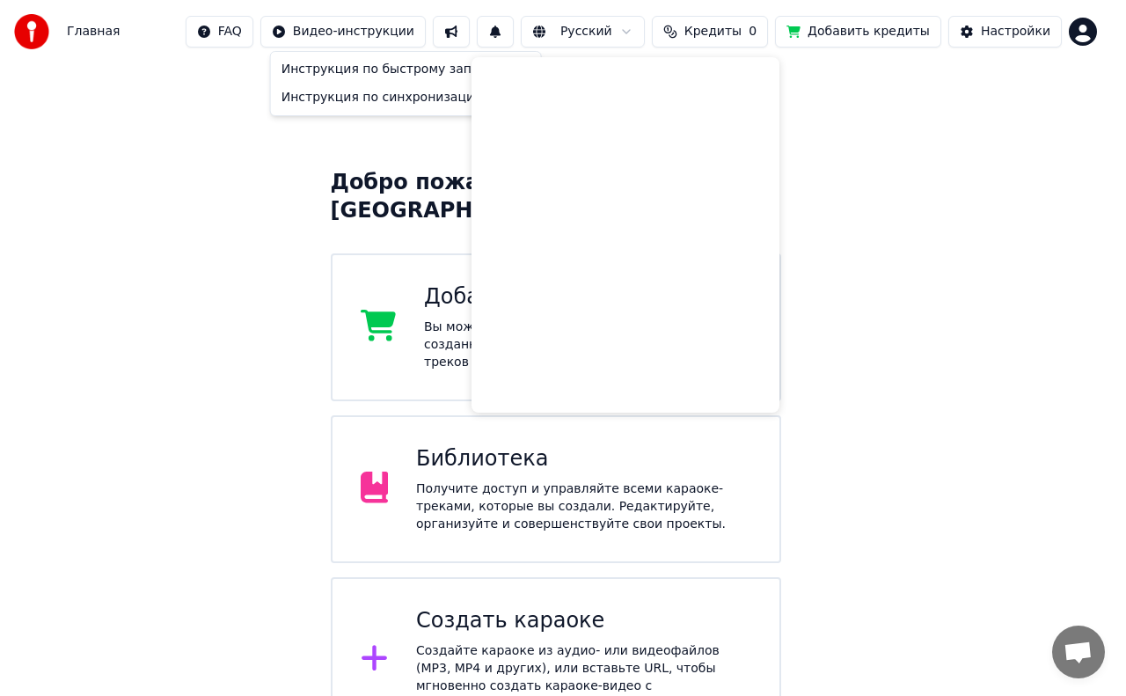
click at [275, 29] on html "Главная FAQ Видео-инструкции Русский Кредиты 0 Добавить кредиты Настройки Добро…" at bounding box center [563, 371] width 1126 height 743
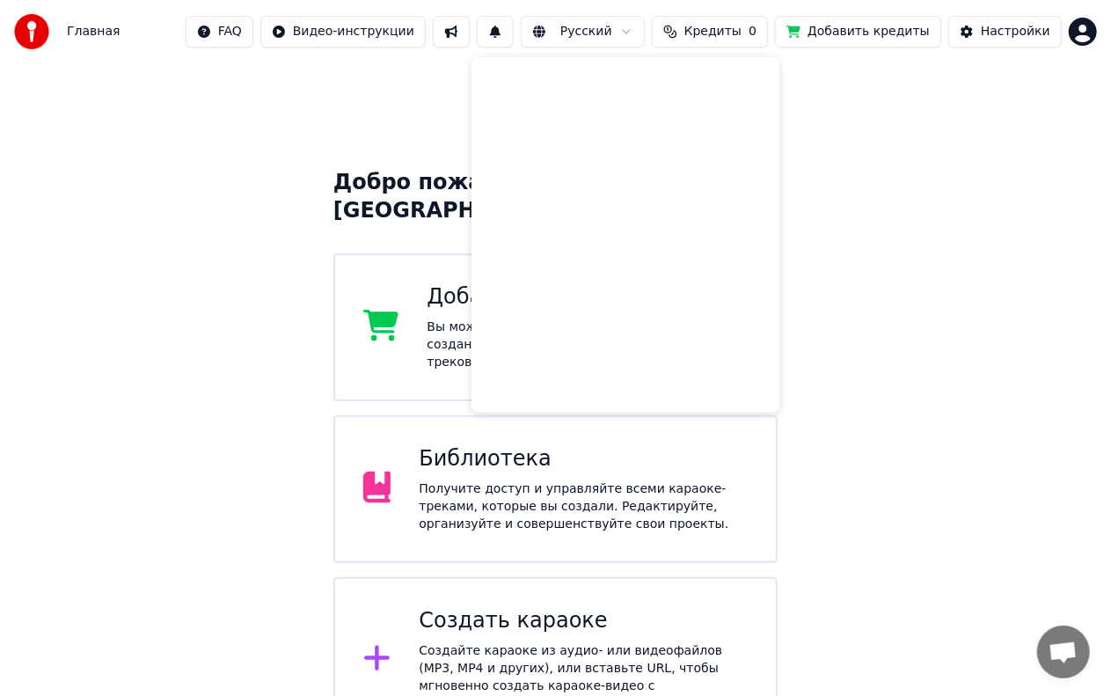
click at [281, 27] on html "Главная FAQ Видео-инструкции Русский Кредиты 0 Добавить кредиты Настройки Добро…" at bounding box center [555, 371] width 1111 height 743
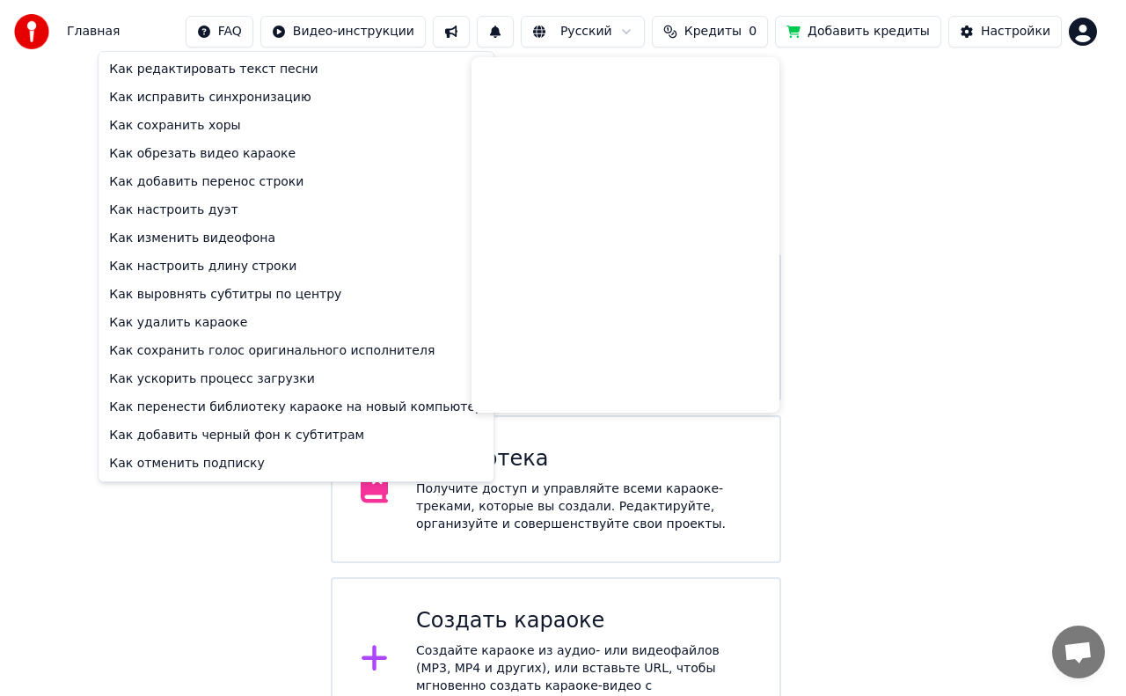
click at [884, 290] on html "Главная FAQ Видео-инструкции Русский Кредиты 0 Добавить кредиты Настройки Добро…" at bounding box center [563, 371] width 1126 height 743
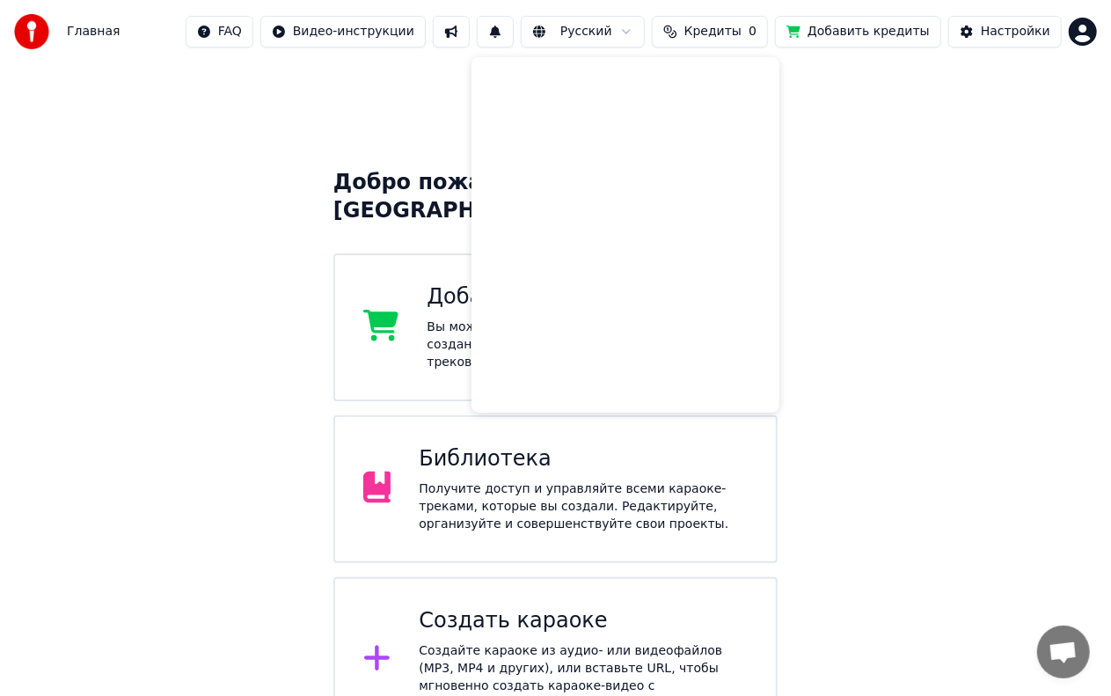
click at [925, 229] on div "Добро пожаловать в Youka Добавить кредиты Вы можете слушать или загружать уже с…" at bounding box center [555, 402] width 1111 height 679
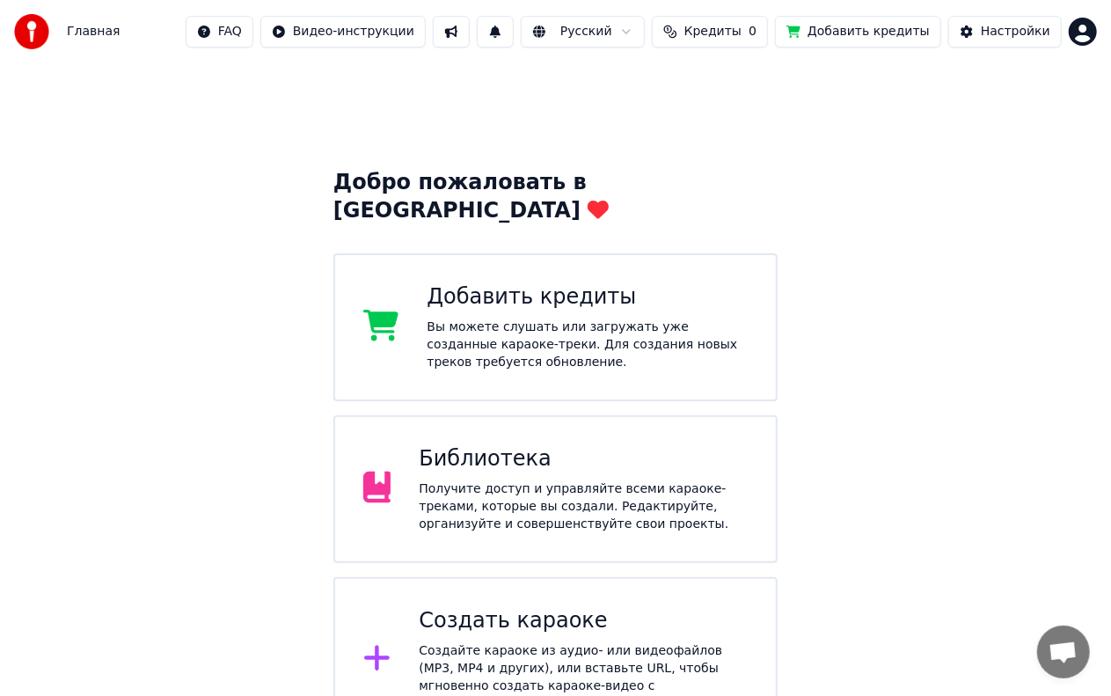
click at [943, 253] on div "Добро пожаловать в Youka Добавить кредиты Вы можете слушать или загружать уже с…" at bounding box center [555, 402] width 1111 height 679
click at [43, 32] on img at bounding box center [31, 31] width 35 height 35
click at [571, 480] on div "Получите доступ и управляйте всеми караоке-треками, которые вы создали. Редакти…" at bounding box center [583, 506] width 329 height 53
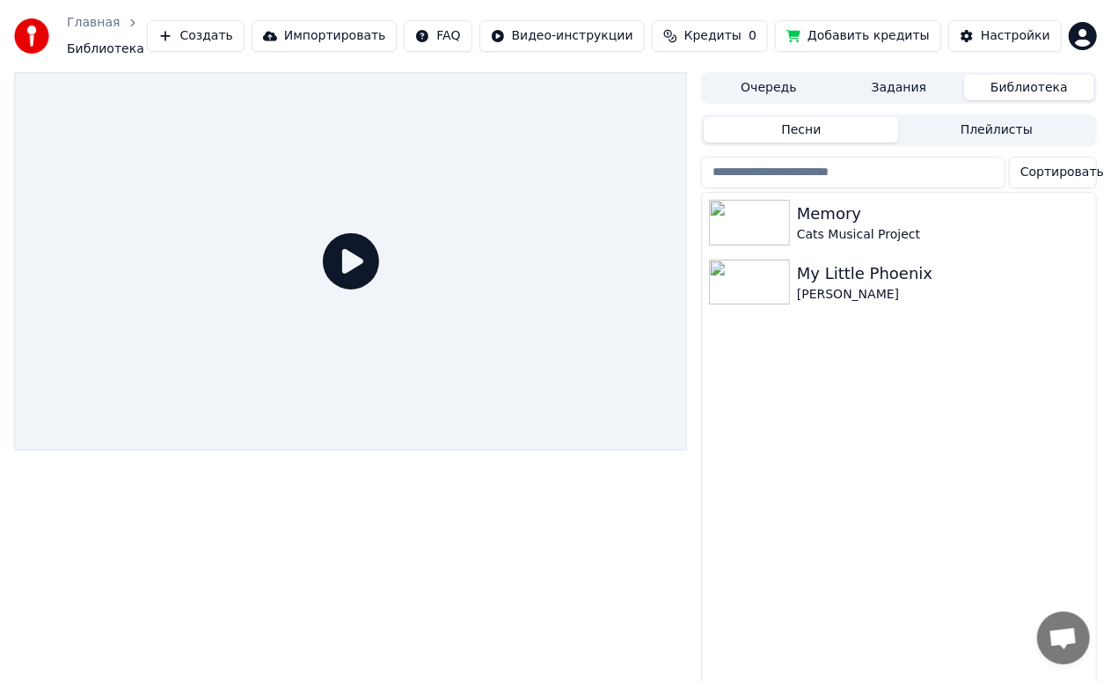
click at [368, 246] on icon at bounding box center [351, 261] width 56 height 56
click at [362, 262] on icon at bounding box center [351, 261] width 56 height 56
click at [1017, 362] on div "Memory Cats Musical Project My Little Phoenix [PERSON_NAME]" at bounding box center [899, 448] width 394 height 510
click at [1023, 370] on div "Memory Cats Musical Project My Little Phoenix [PERSON_NAME]" at bounding box center [899, 448] width 394 height 510
click at [1019, 374] on div "Memory Cats Musical Project My Little Phoenix [PERSON_NAME]" at bounding box center [899, 448] width 394 height 510
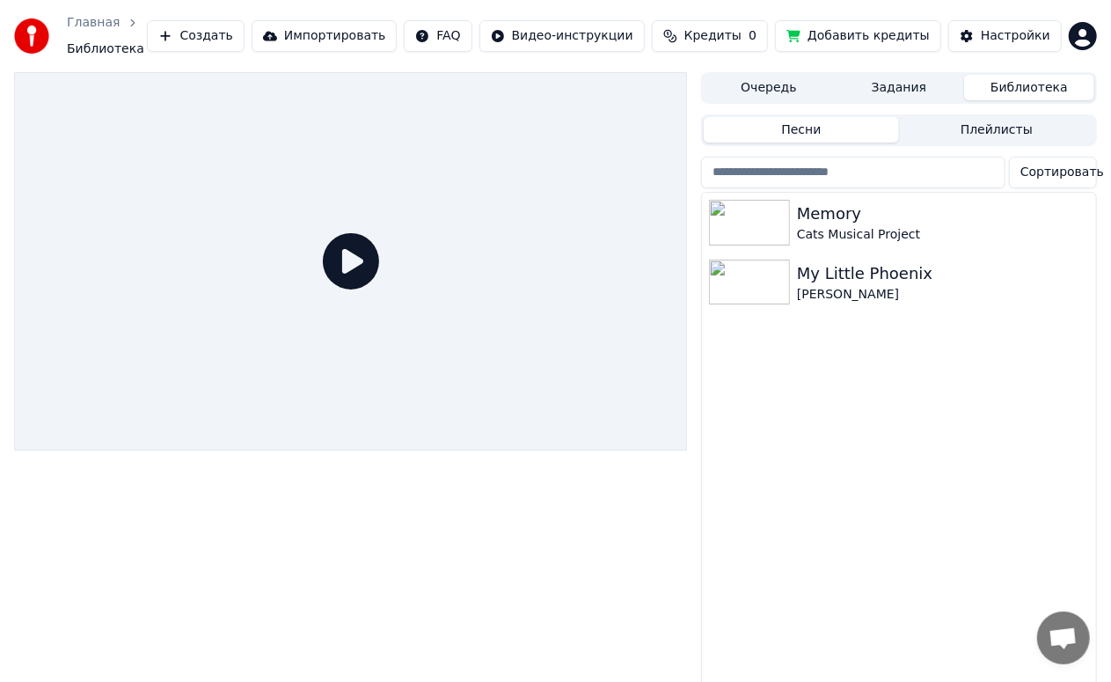
click at [144, 40] on span "Библиотека" at bounding box center [105, 49] width 77 height 18
click at [787, 84] on button "Очередь" at bounding box center [769, 88] width 130 height 26
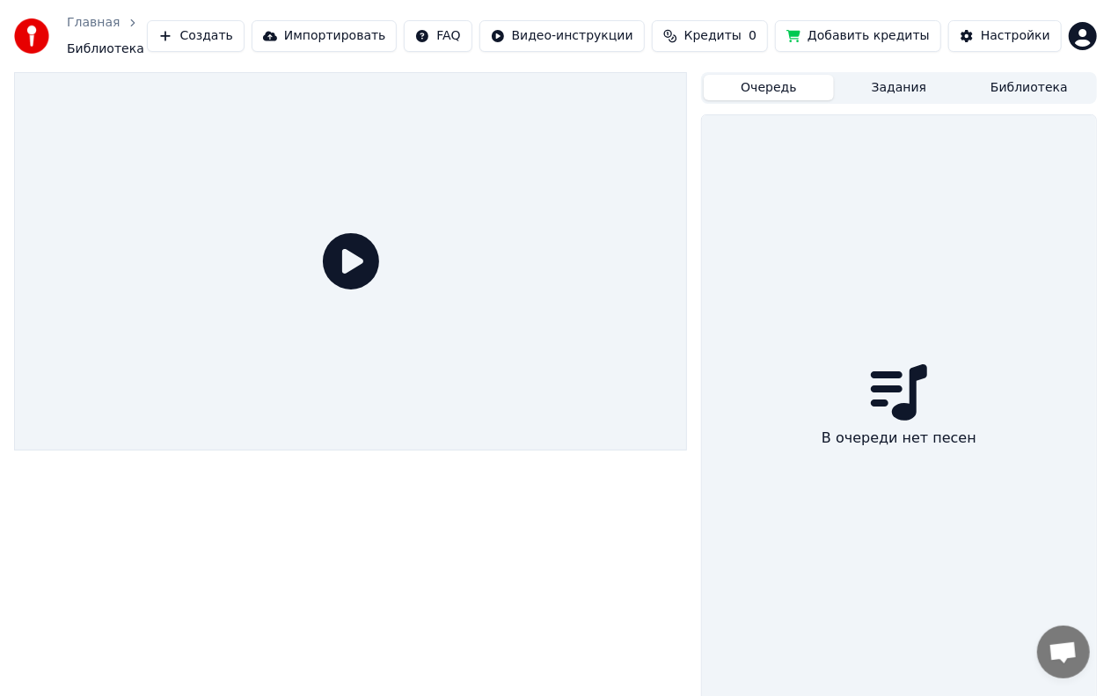
click at [908, 83] on button "Задания" at bounding box center [899, 88] width 130 height 26
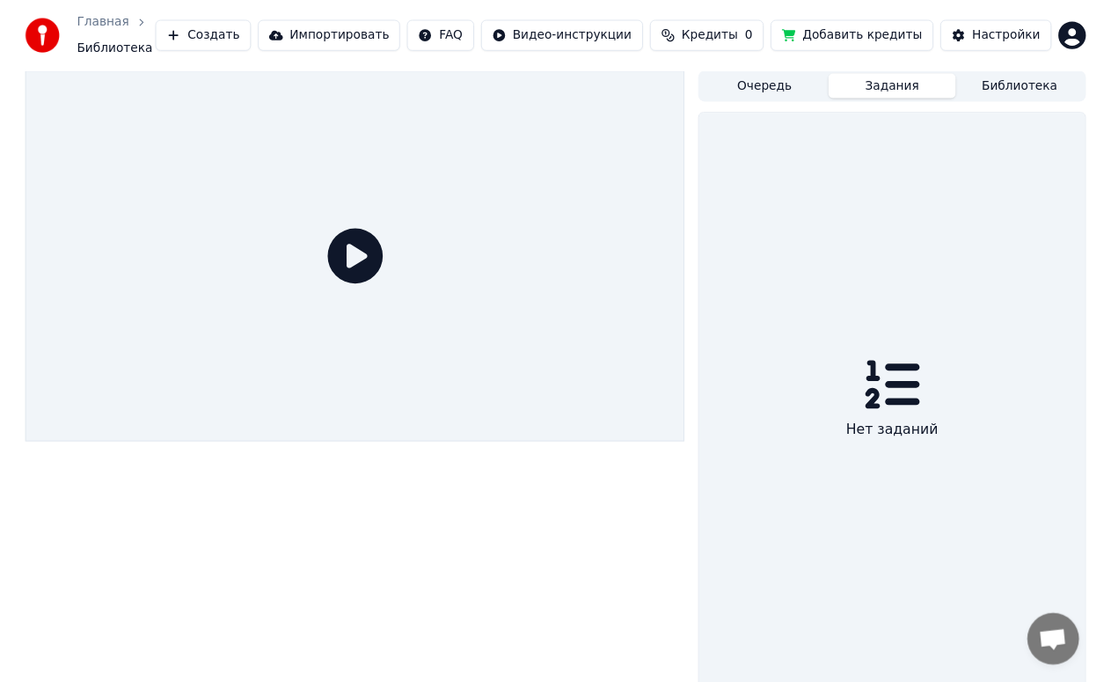
scroll to position [1, 0]
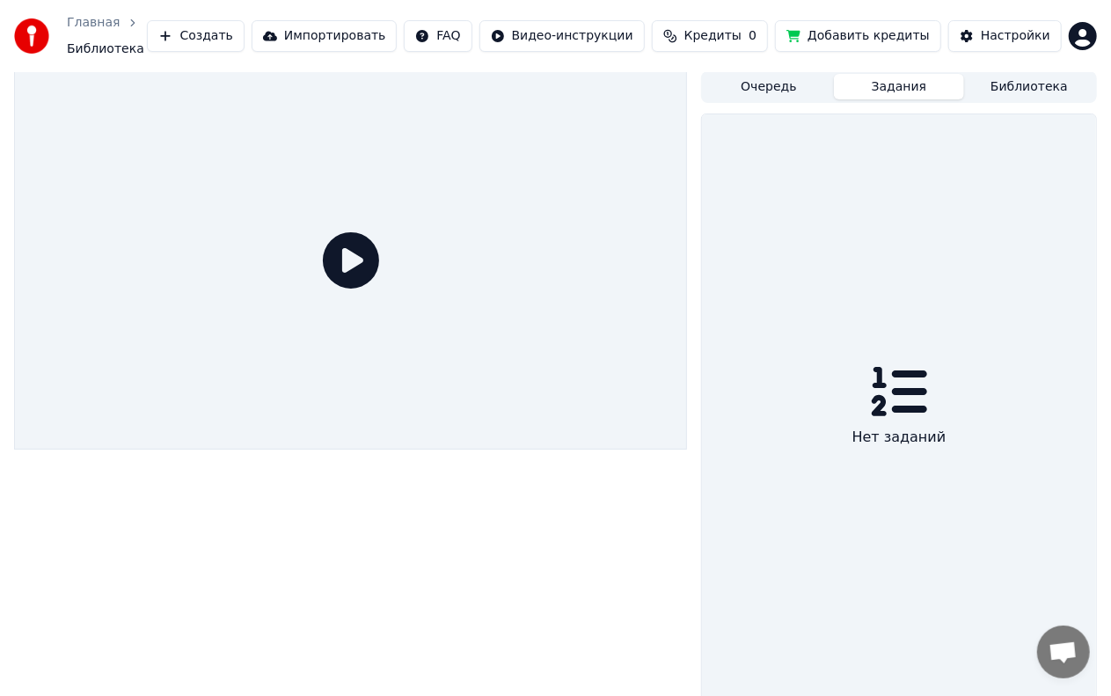
click at [1038, 84] on button "Библиотека" at bounding box center [1030, 87] width 130 height 26
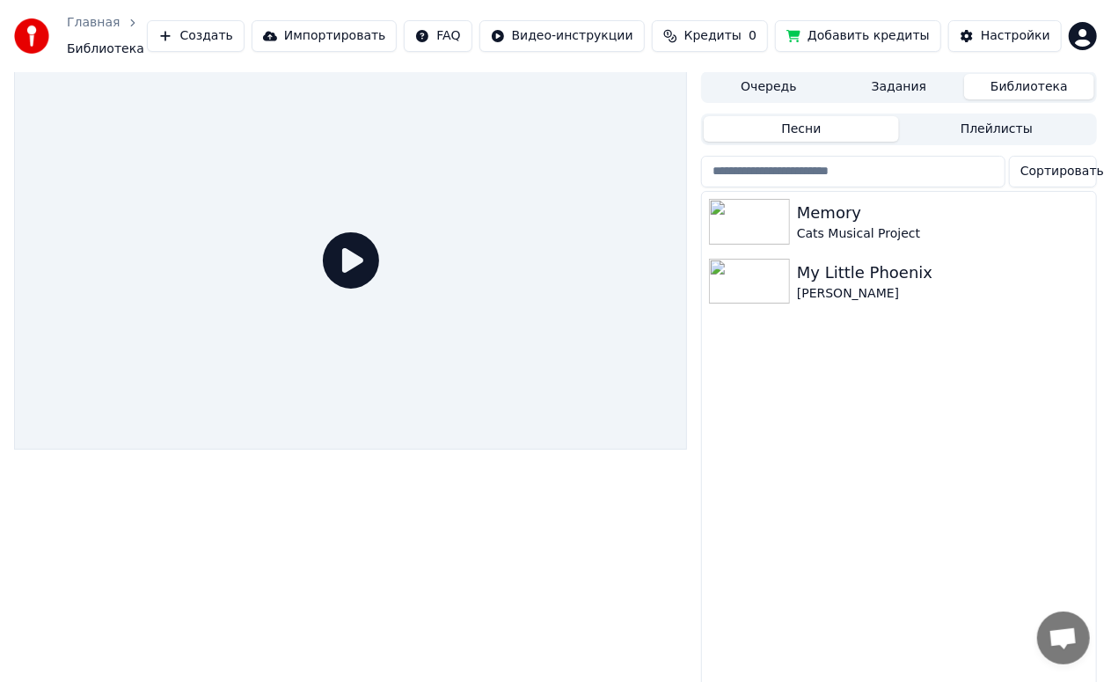
click at [244, 33] on button "Создать" at bounding box center [195, 36] width 97 height 32
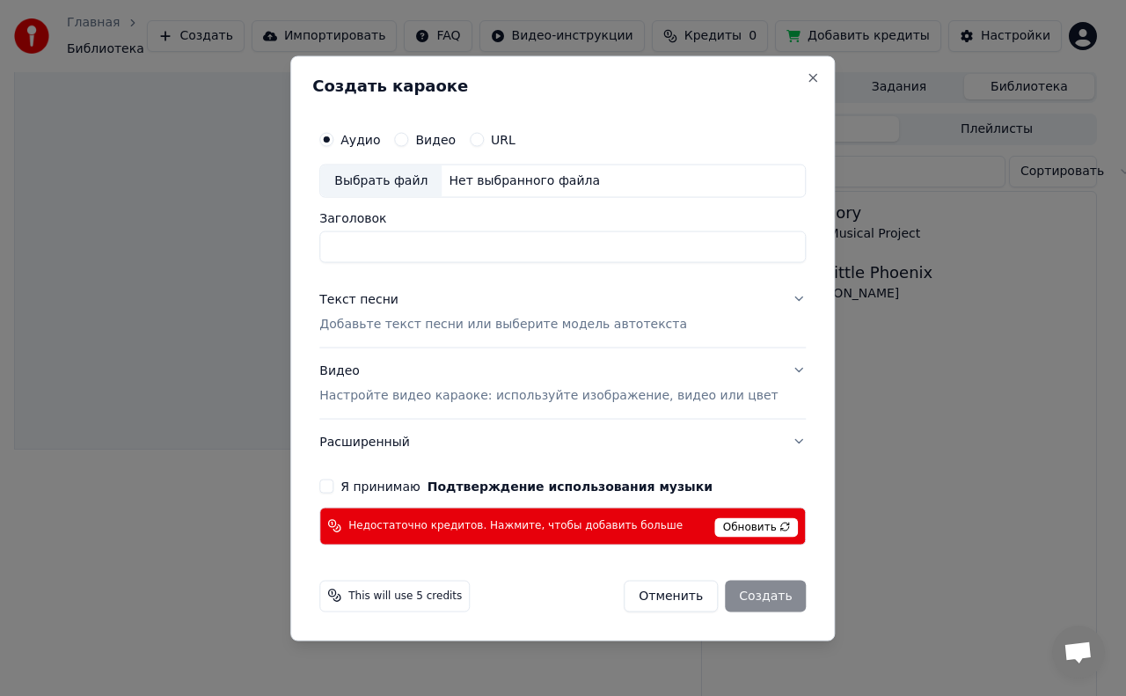
click at [165, 43] on div at bounding box center [563, 348] width 1126 height 696
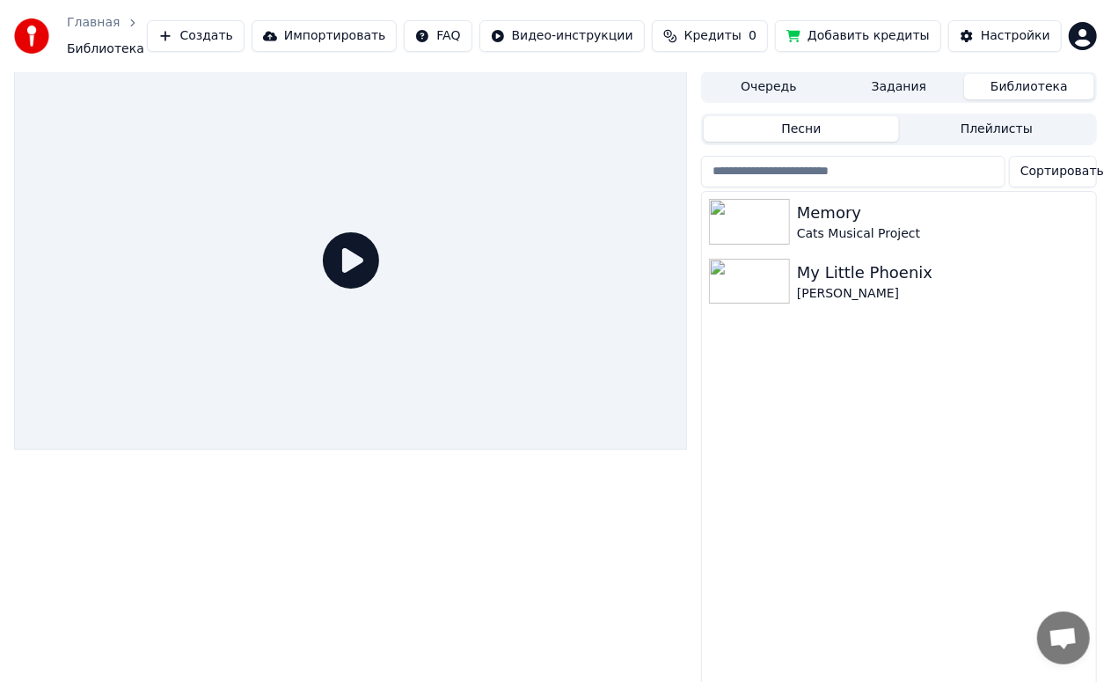
click at [83, 32] on link "Главная" at bounding box center [93, 23] width 53 height 18
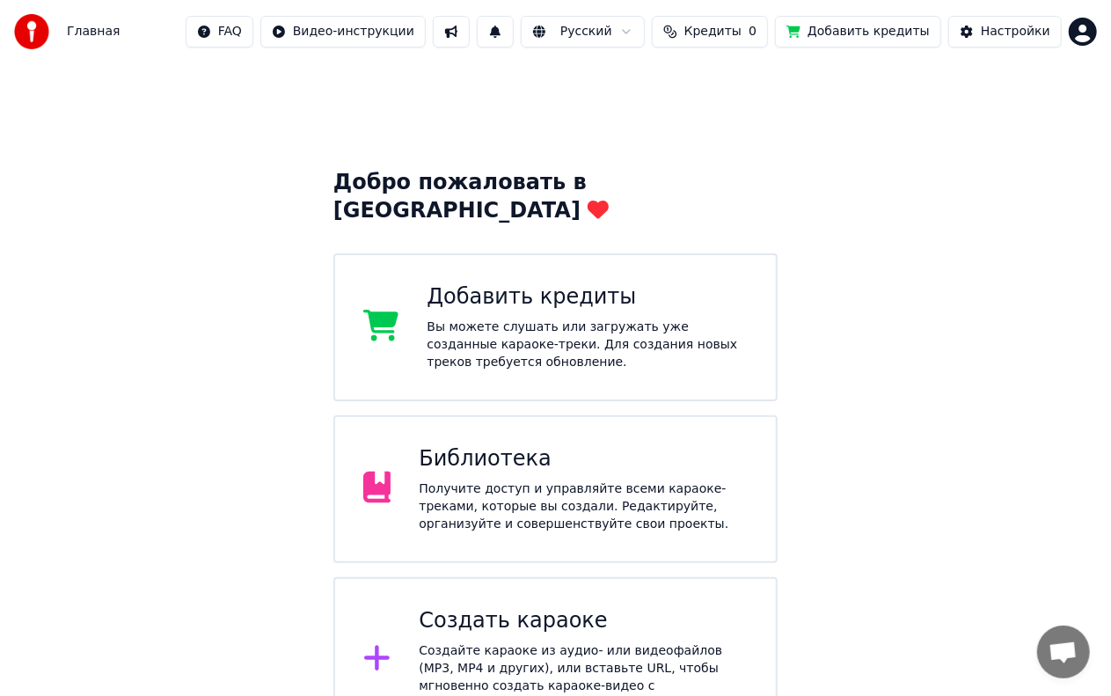
click at [605, 480] on div "Получите доступ и управляйте всеми караоке-треками, которые вы создали. Редакти…" at bounding box center [583, 506] width 329 height 53
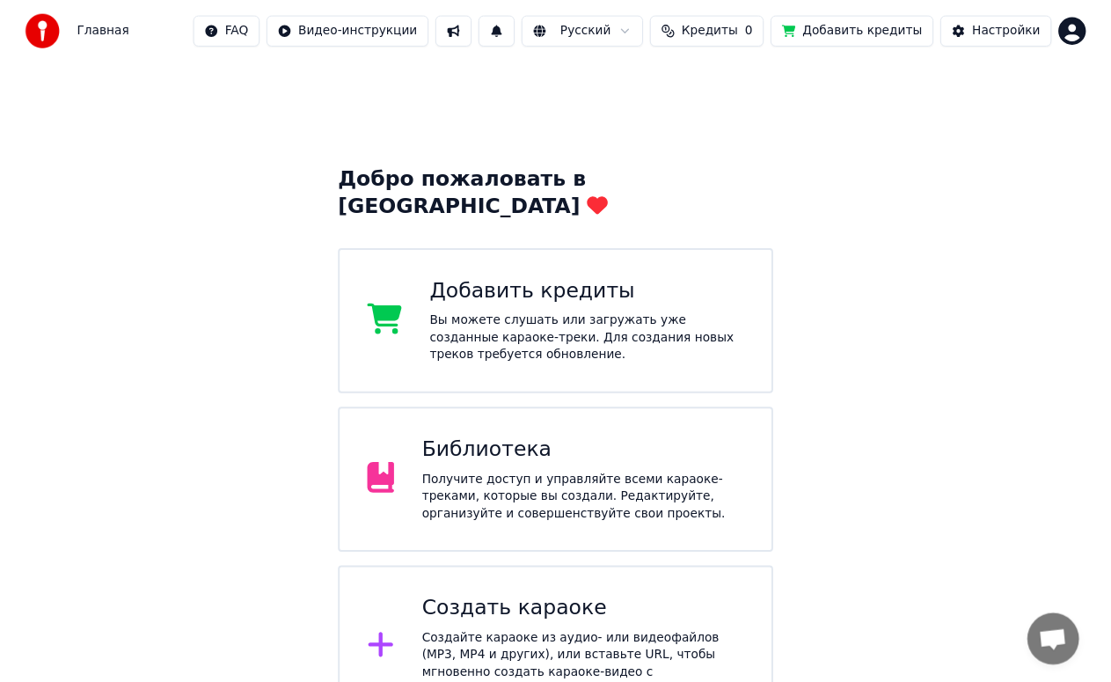
scroll to position [1, 0]
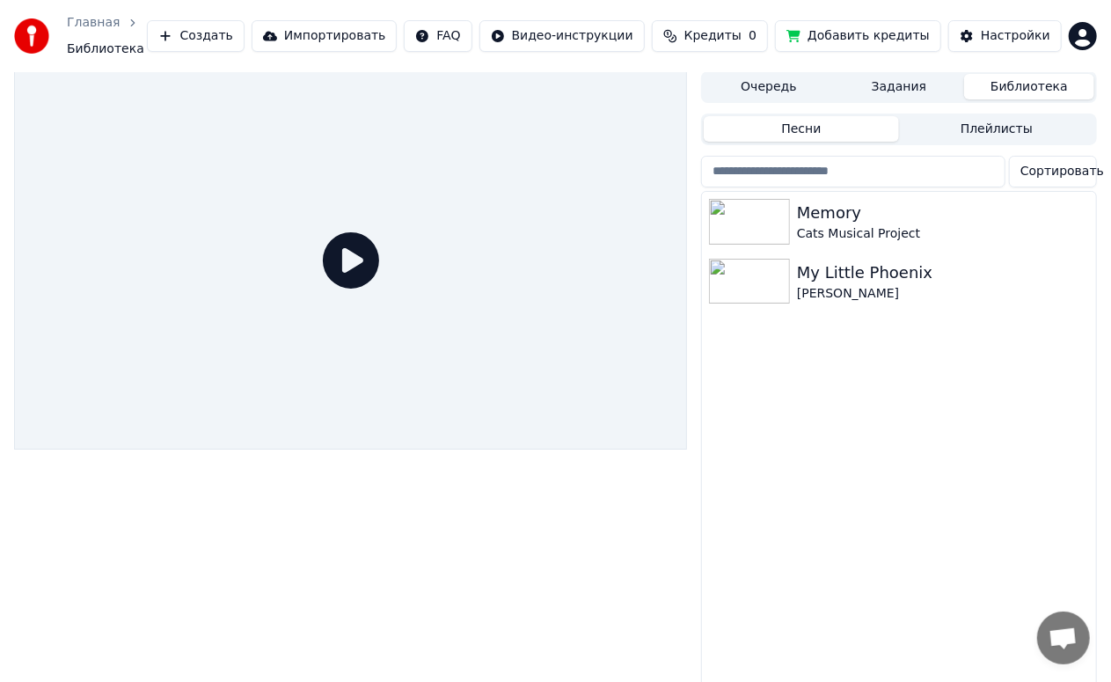
click at [347, 237] on icon at bounding box center [351, 260] width 56 height 56
click at [366, 245] on icon at bounding box center [351, 260] width 56 height 56
click at [373, 253] on icon at bounding box center [351, 260] width 56 height 56
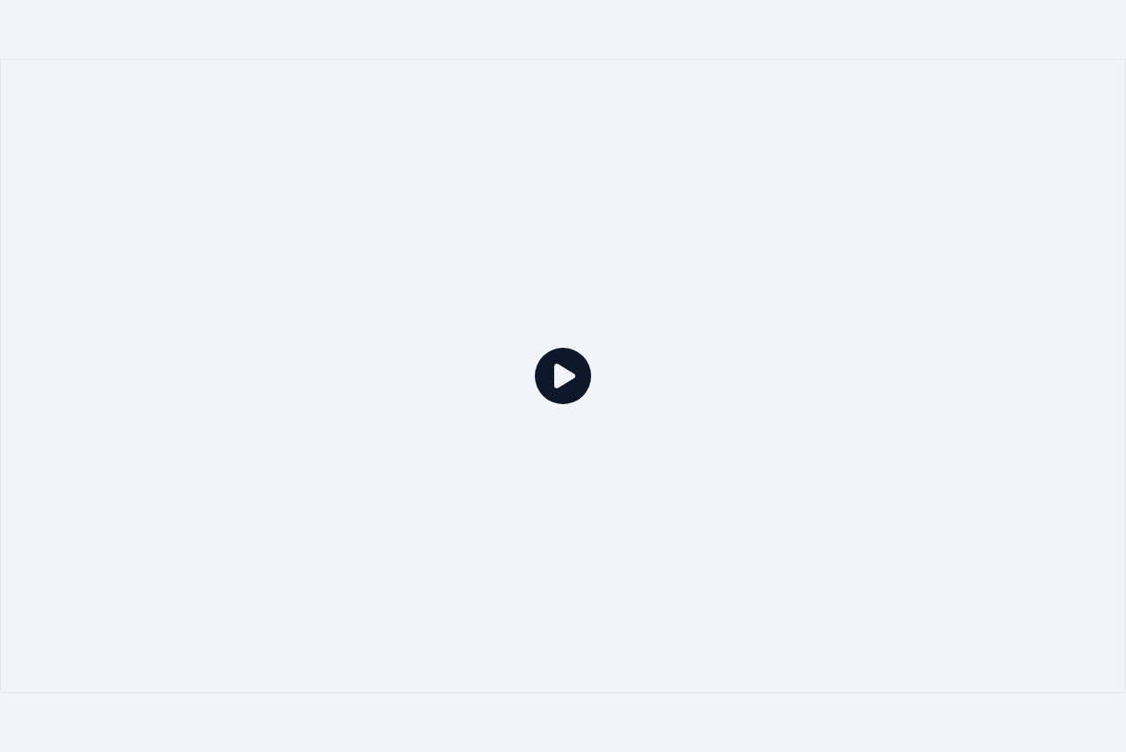
click at [374, 280] on div at bounding box center [563, 376] width 1126 height 634
click at [574, 386] on icon at bounding box center [563, 376] width 56 height 56
click at [789, 544] on div at bounding box center [563, 376] width 1126 height 634
click at [674, 244] on div at bounding box center [563, 376] width 1126 height 634
click at [819, 335] on div at bounding box center [563, 376] width 1126 height 634
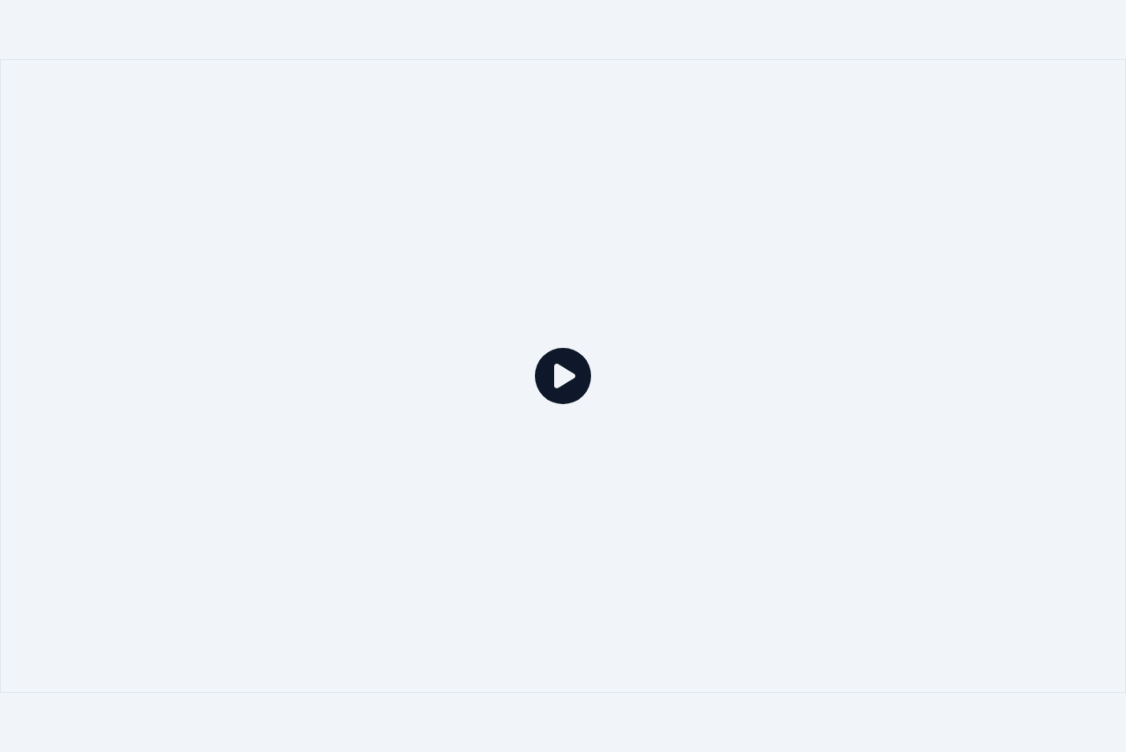
click at [817, 360] on div at bounding box center [563, 376] width 1126 height 634
click at [818, 355] on div at bounding box center [563, 376] width 1126 height 634
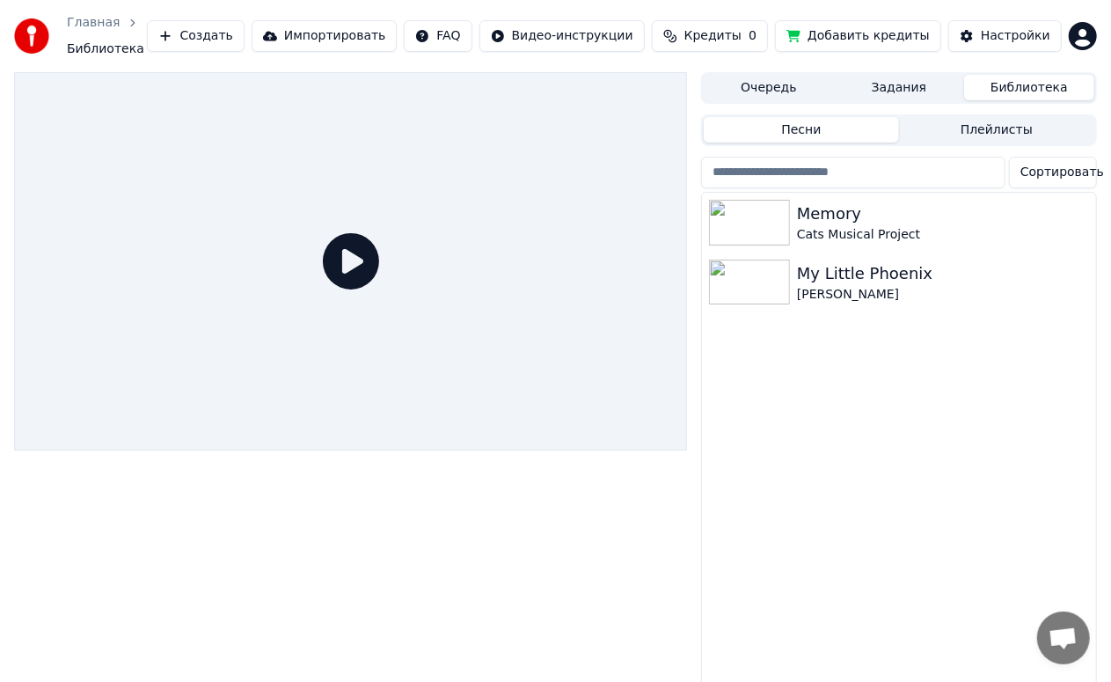
click at [759, 273] on img at bounding box center [749, 283] width 81 height 46
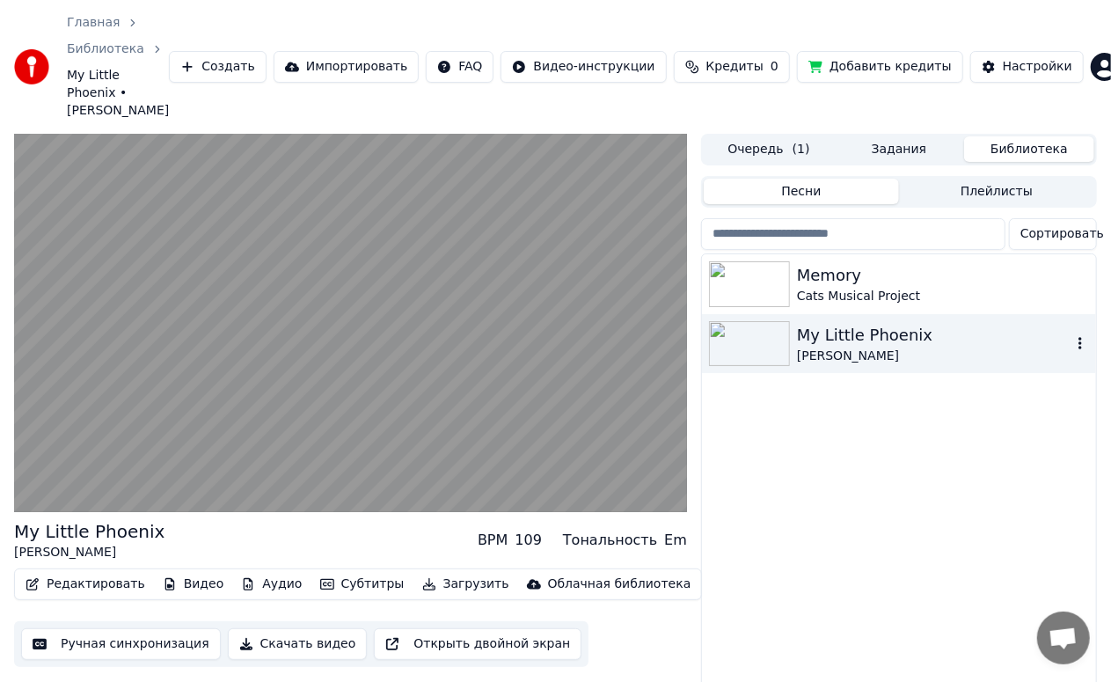
click at [356, 324] on video at bounding box center [350, 323] width 673 height 378
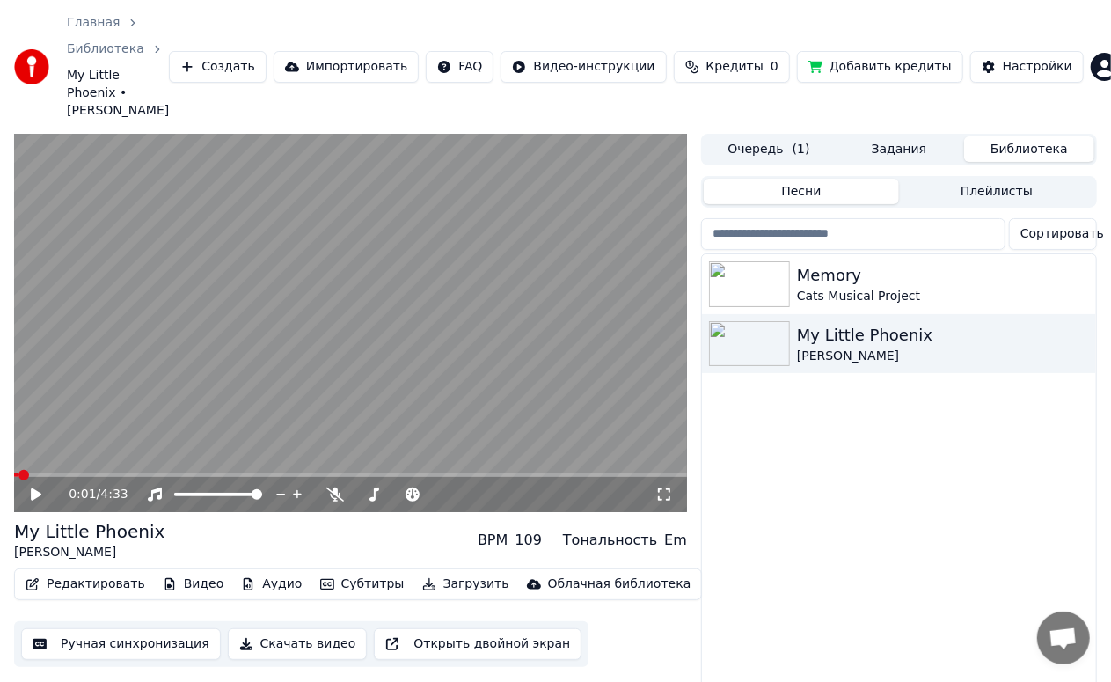
click at [780, 136] on button "Очередь ( 1 )" at bounding box center [769, 149] width 130 height 26
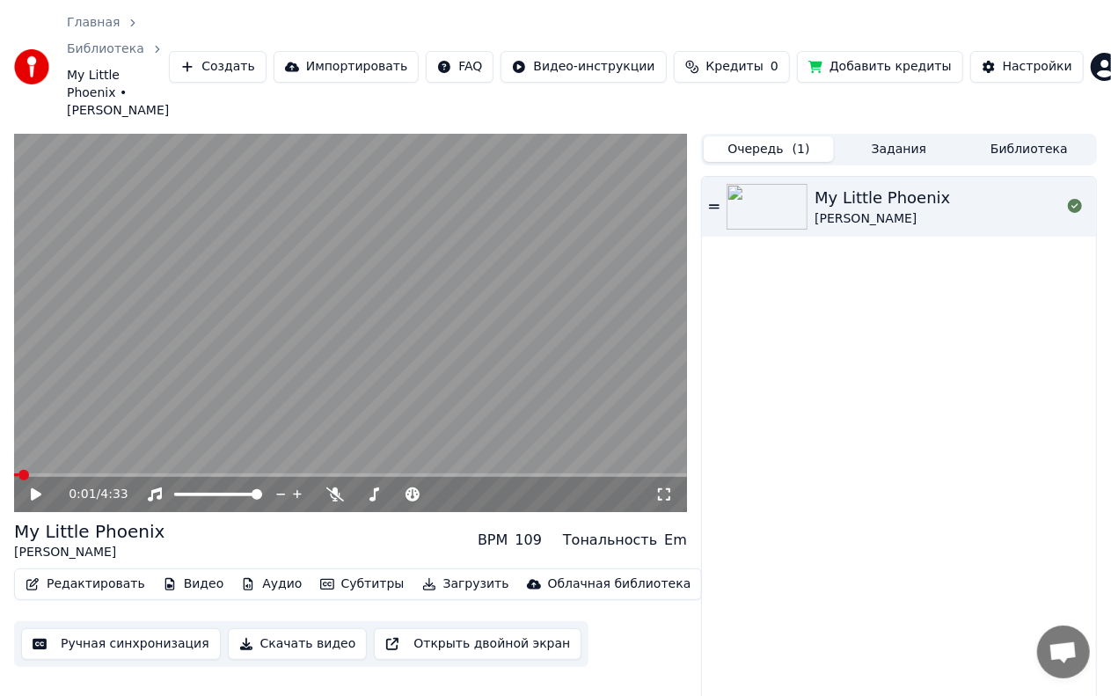
click at [896, 136] on button "Задания" at bounding box center [899, 149] width 130 height 26
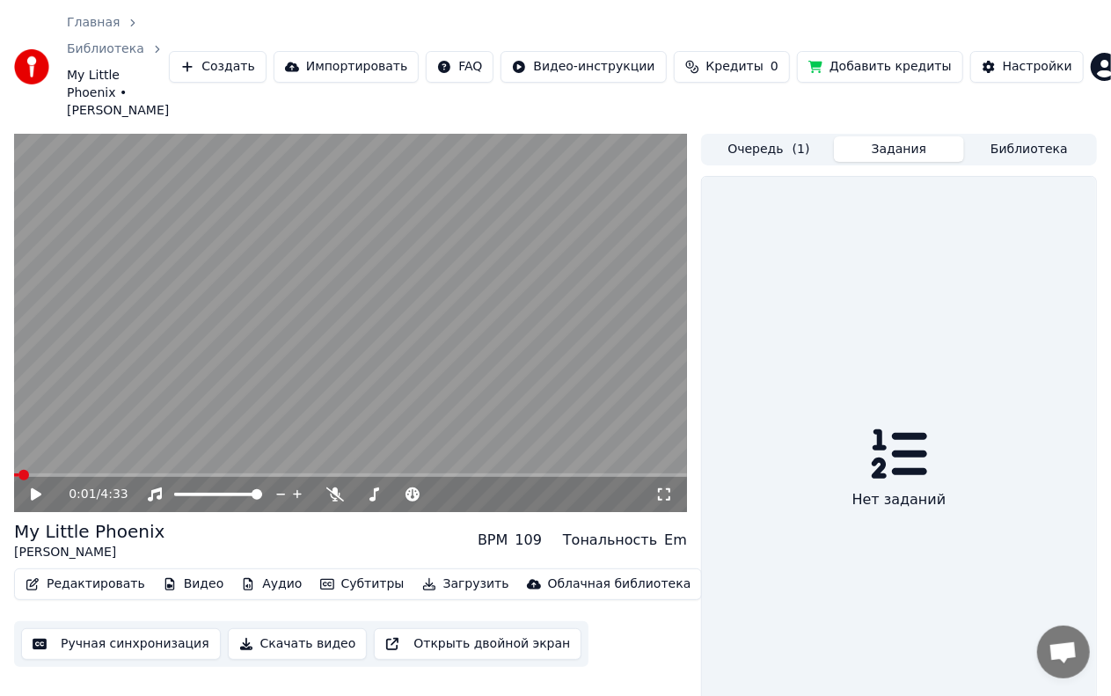
click at [1039, 136] on button "Библиотека" at bounding box center [1030, 149] width 130 height 26
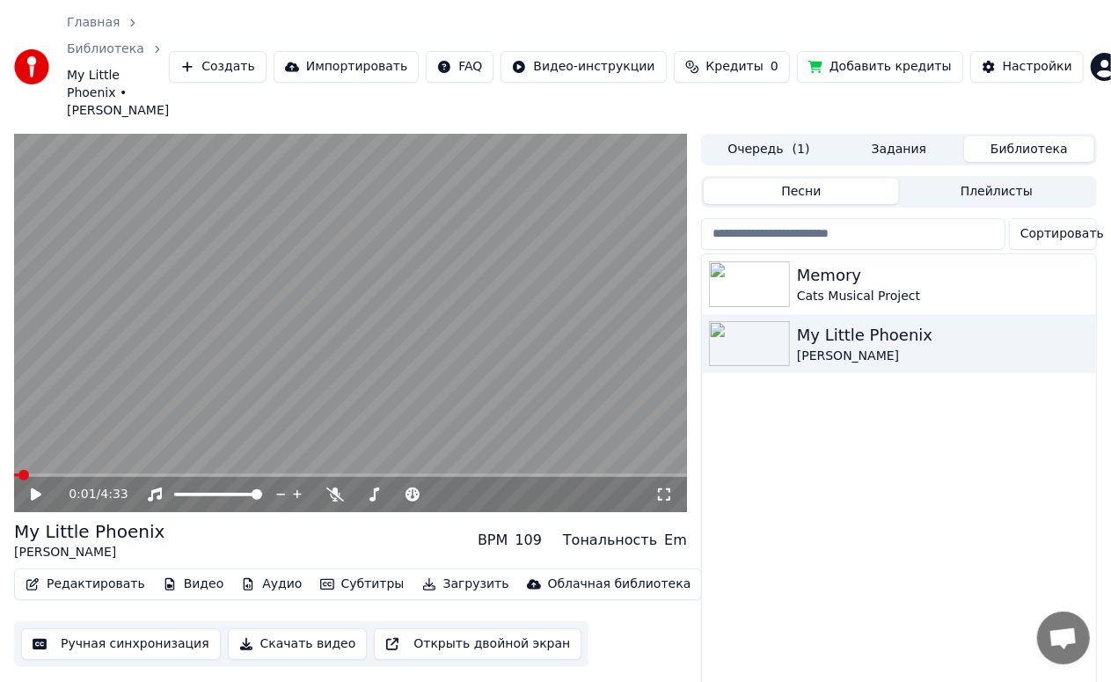
click at [403, 55] on button "Импортировать" at bounding box center [347, 67] width 146 height 32
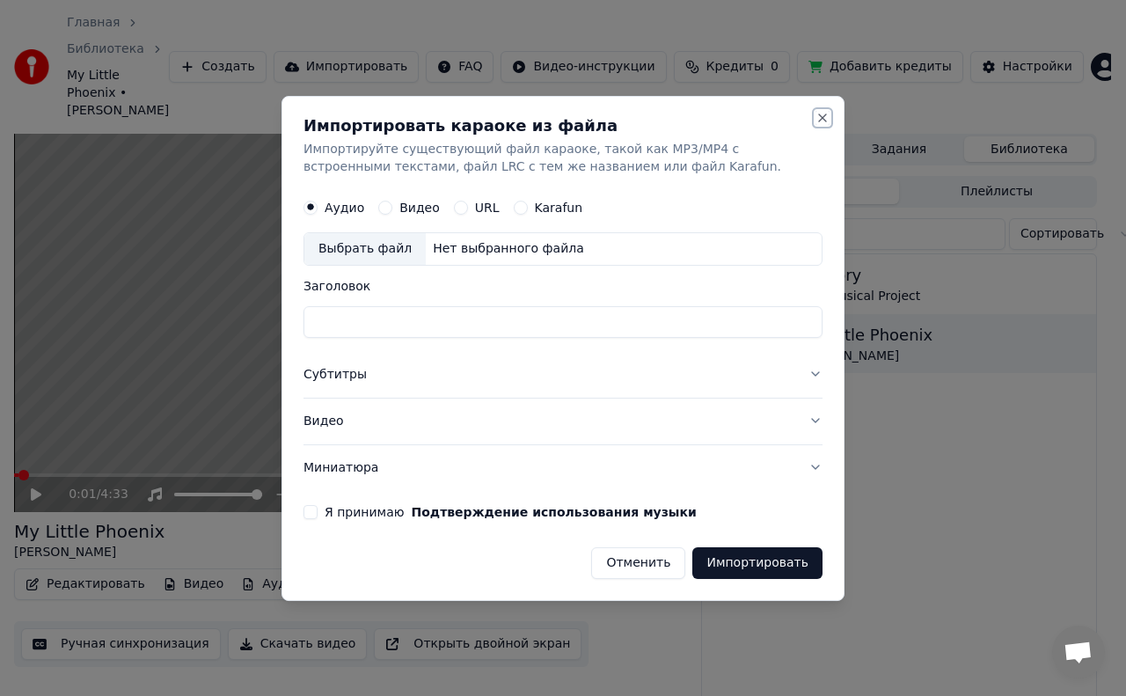
click at [828, 120] on button "Close" at bounding box center [823, 118] width 14 height 14
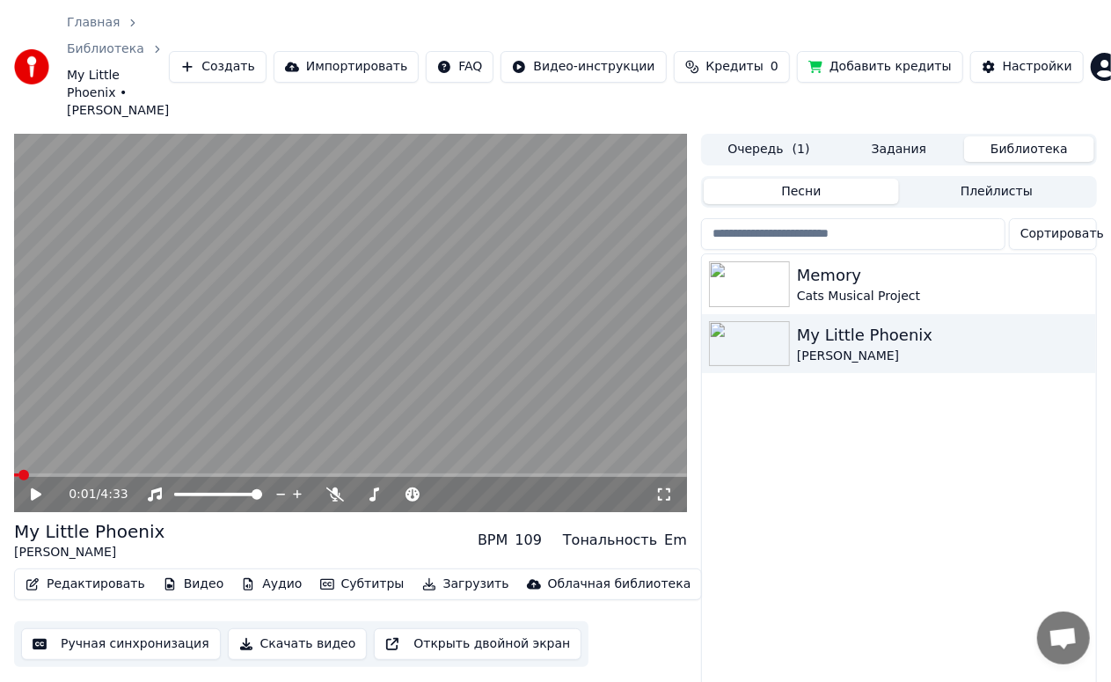
click at [998, 181] on button "Плейлисты" at bounding box center [996, 192] width 195 height 26
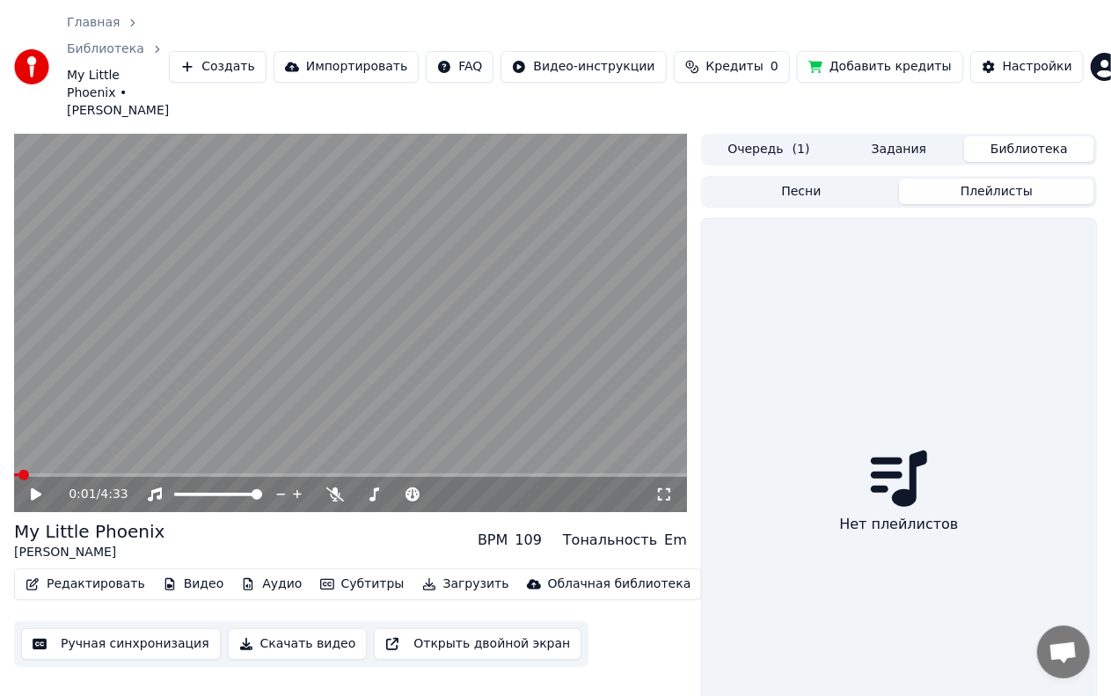
click at [779, 136] on button "Очередь ( 1 )" at bounding box center [769, 149] width 130 height 26
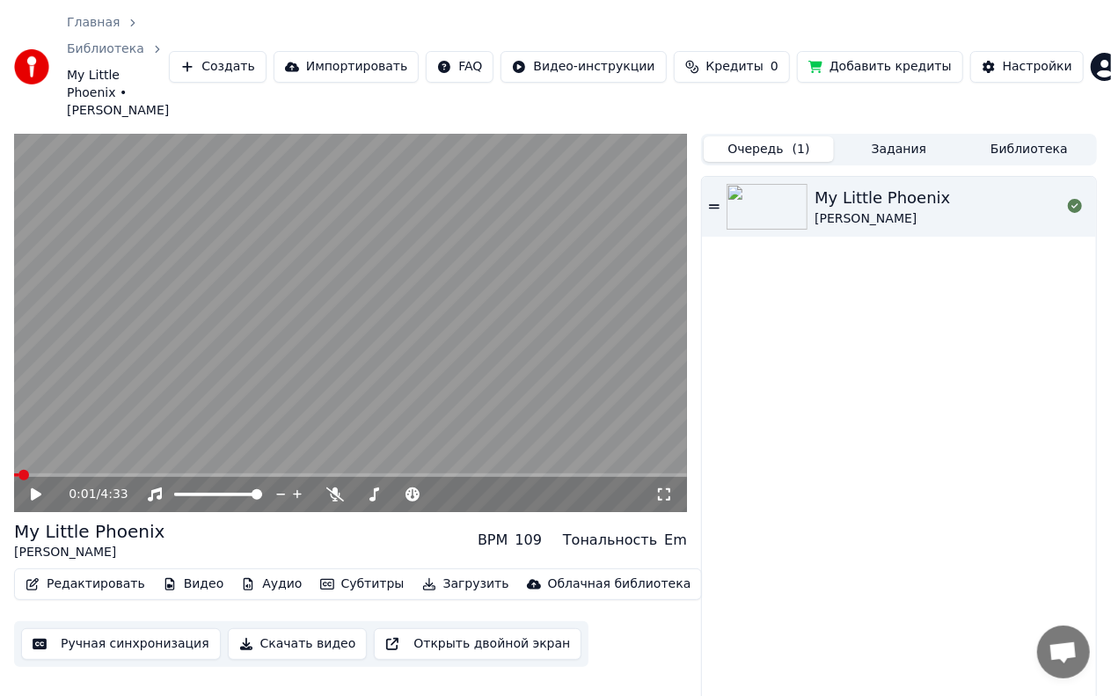
click at [716, 204] on icon at bounding box center [714, 206] width 11 height 4
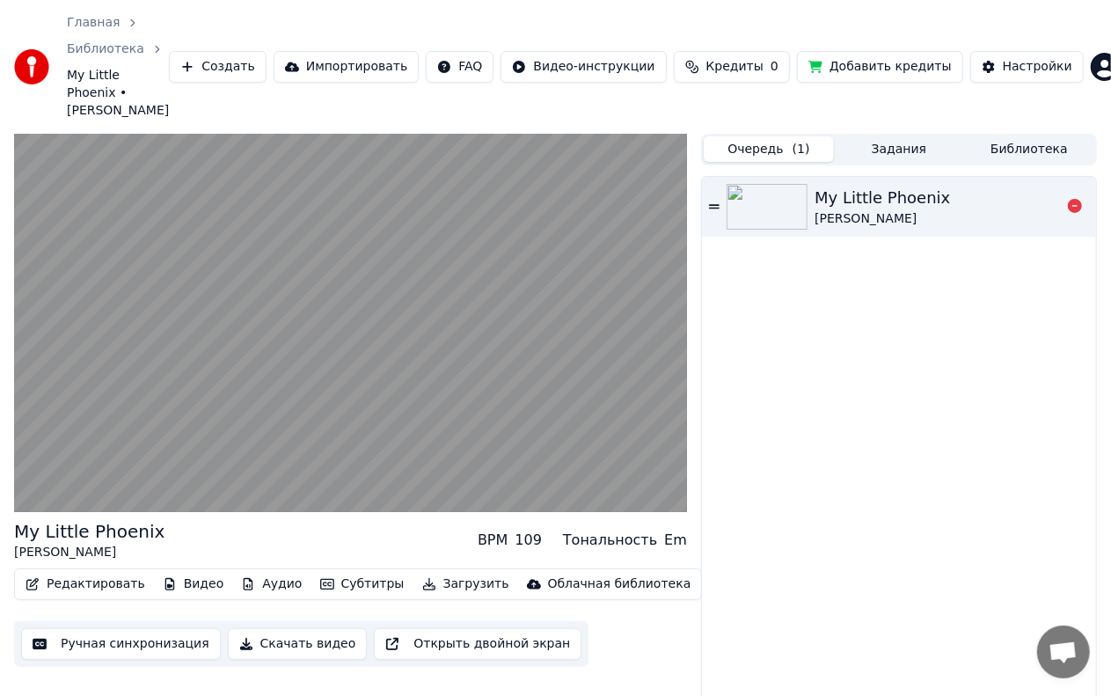
click at [396, 298] on video at bounding box center [350, 323] width 673 height 378
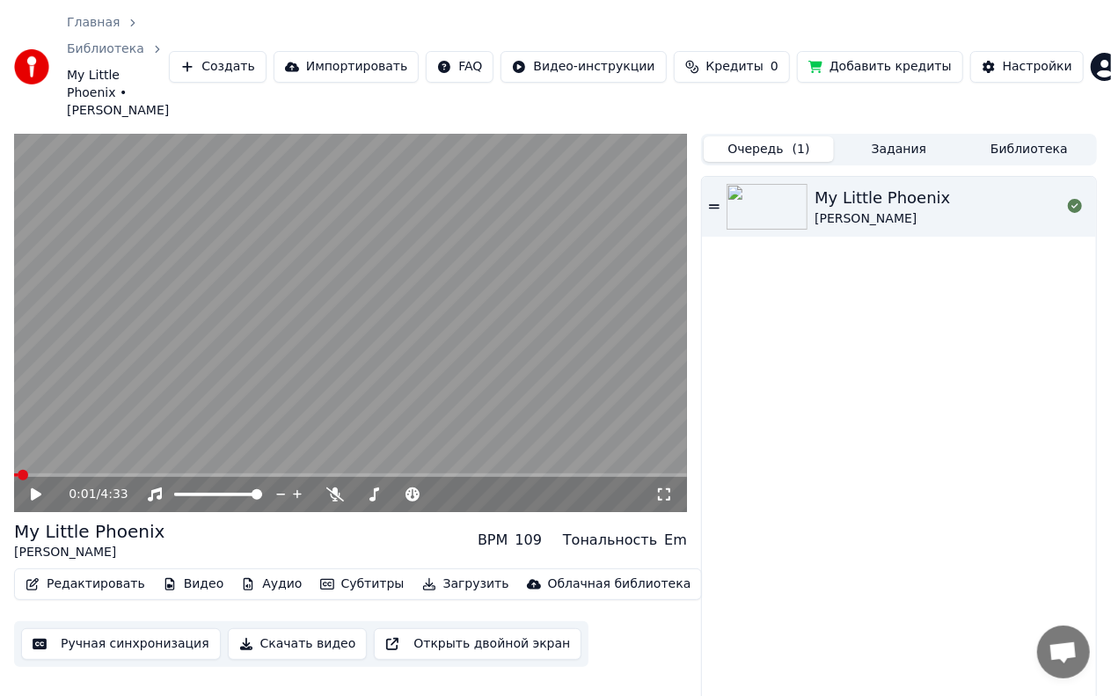
click at [913, 136] on button "Задания" at bounding box center [899, 149] width 130 height 26
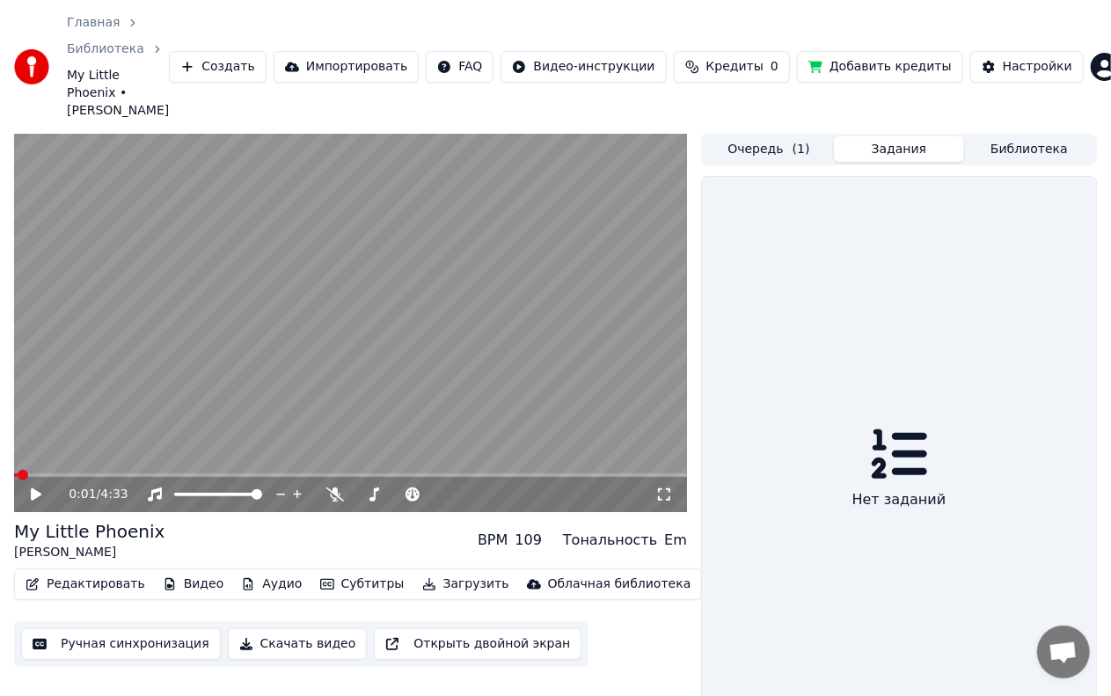
click at [1046, 136] on button "Библиотека" at bounding box center [1030, 149] width 130 height 26
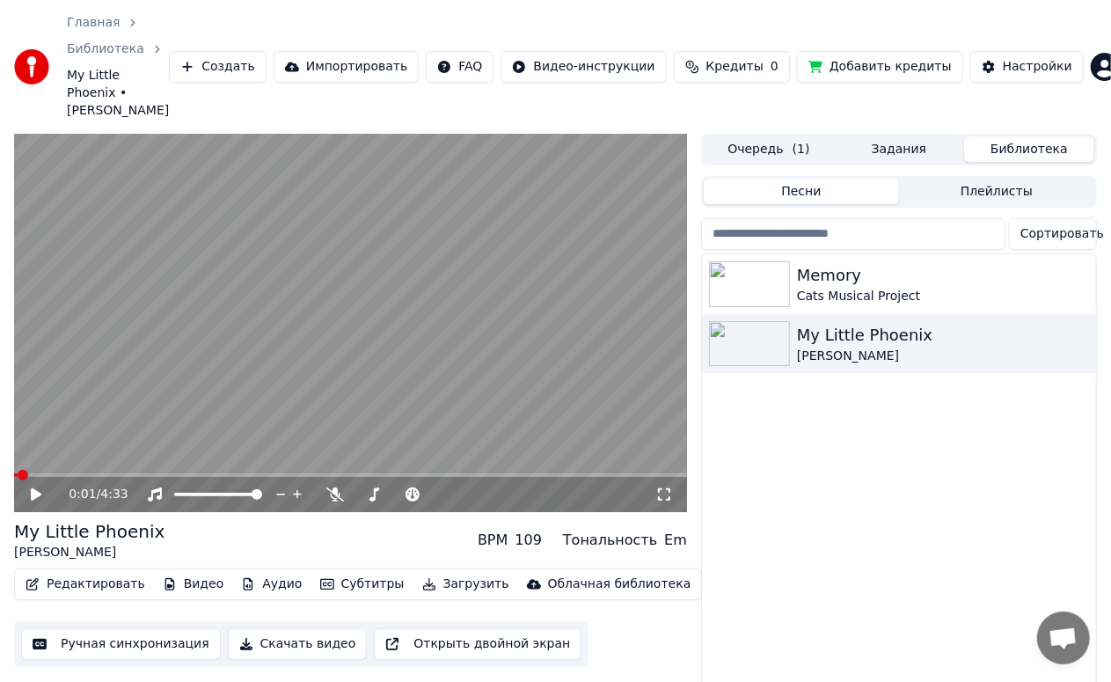
click at [1074, 225] on span "Сортировать" at bounding box center [1063, 234] width 84 height 18
